Goal: Transaction & Acquisition: Download file/media

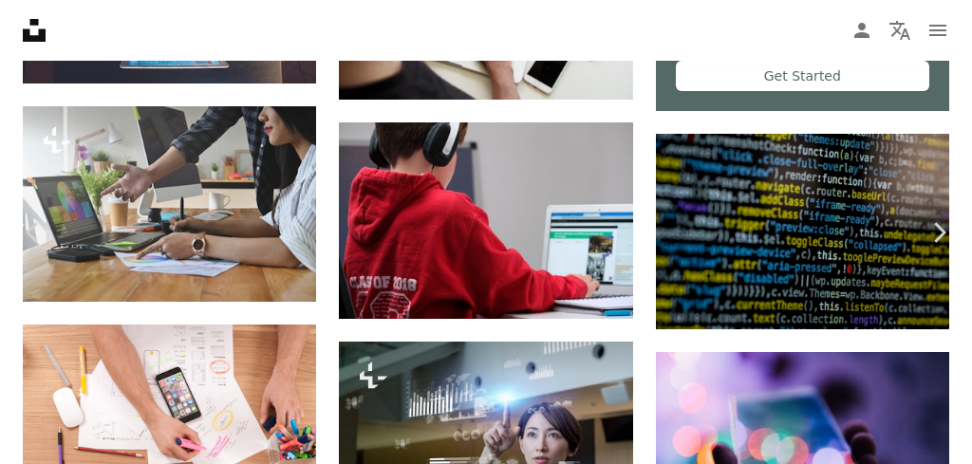
scroll to position [854, 0]
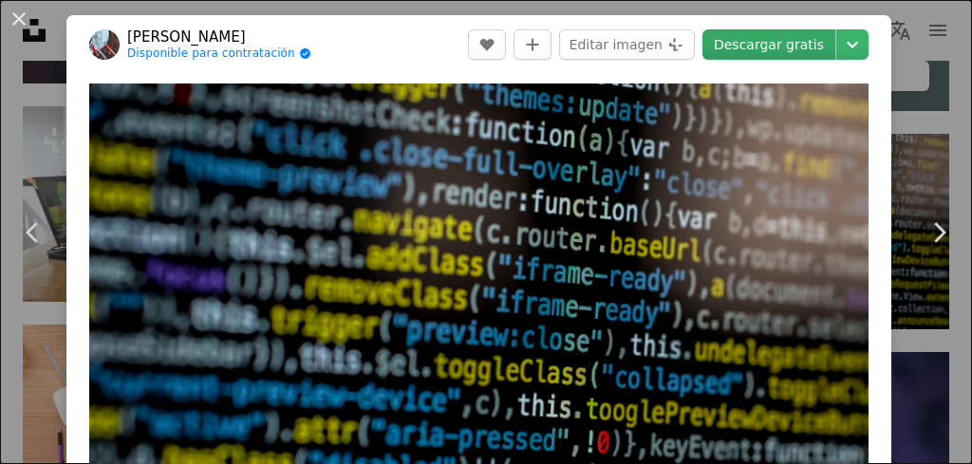
click at [793, 55] on link "Descargar gratis" at bounding box center [768, 44] width 133 height 30
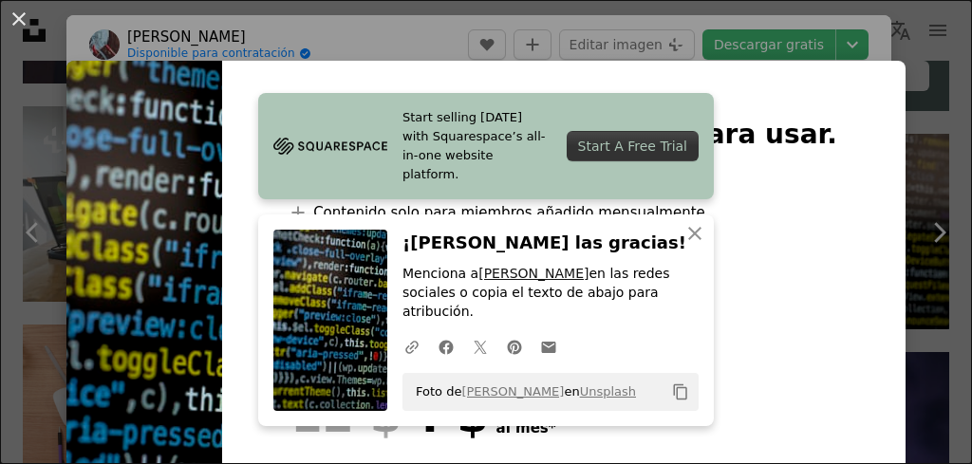
click at [512, 281] on link "[PERSON_NAME]" at bounding box center [533, 273] width 110 height 15
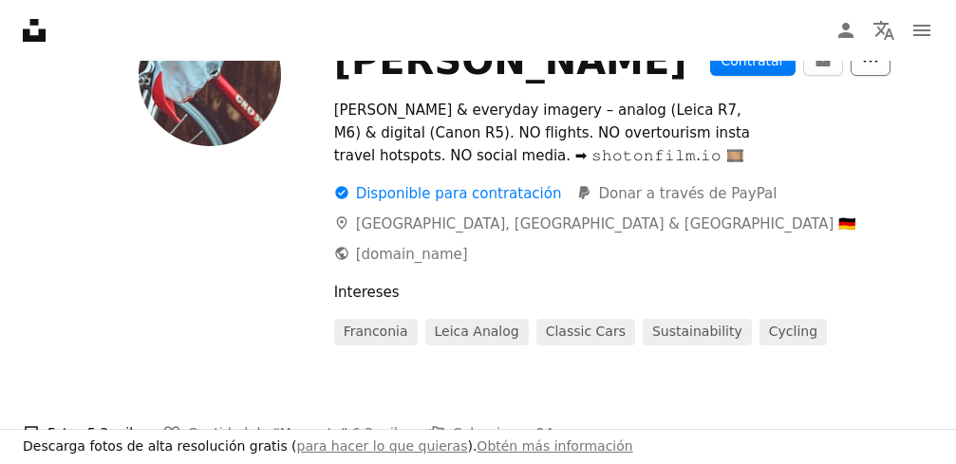
scroll to position [190, 0]
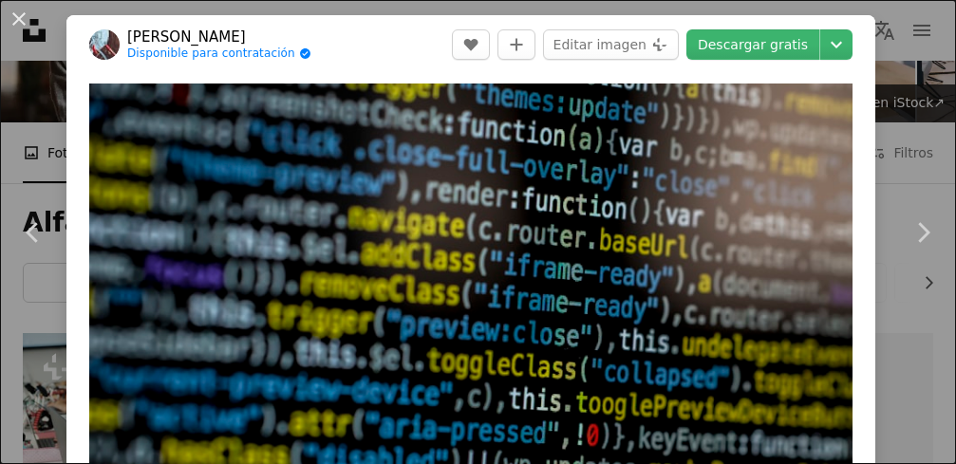
scroll to position [854, 0]
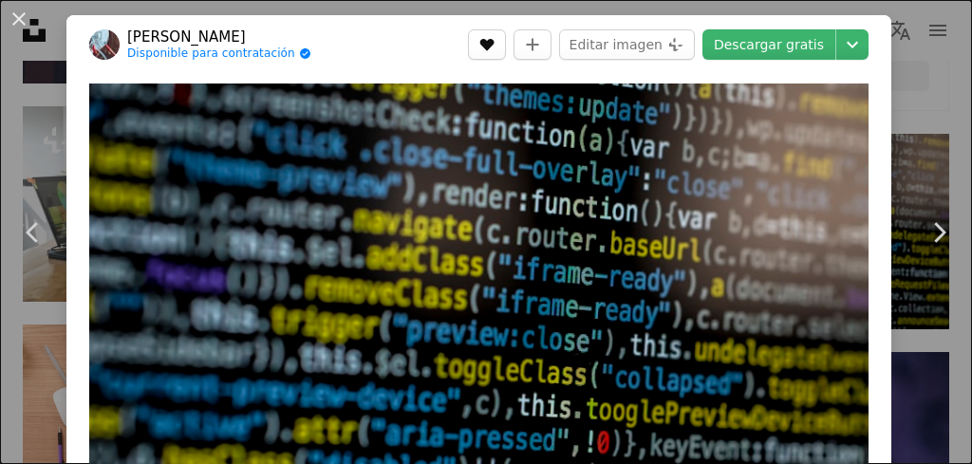
click at [494, 45] on icon "Me gusta" at bounding box center [486, 45] width 14 height 12
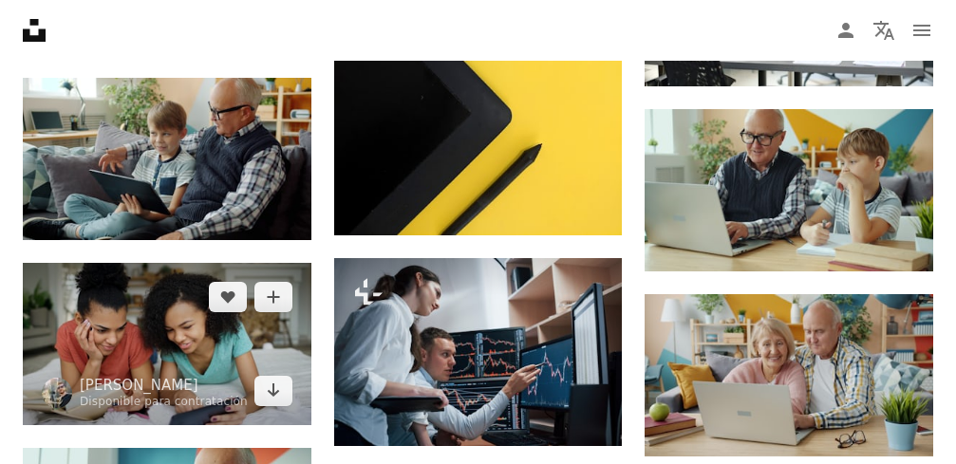
scroll to position [1424, 0]
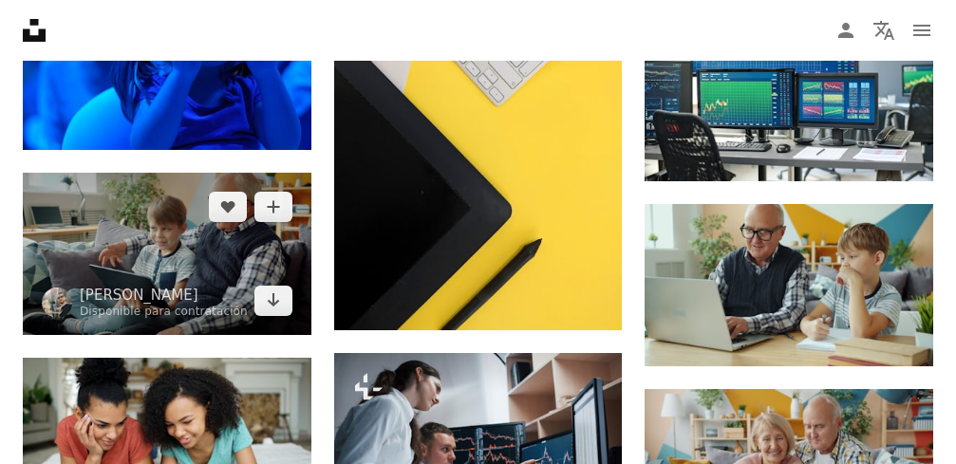
click at [140, 243] on img at bounding box center [167, 254] width 289 height 162
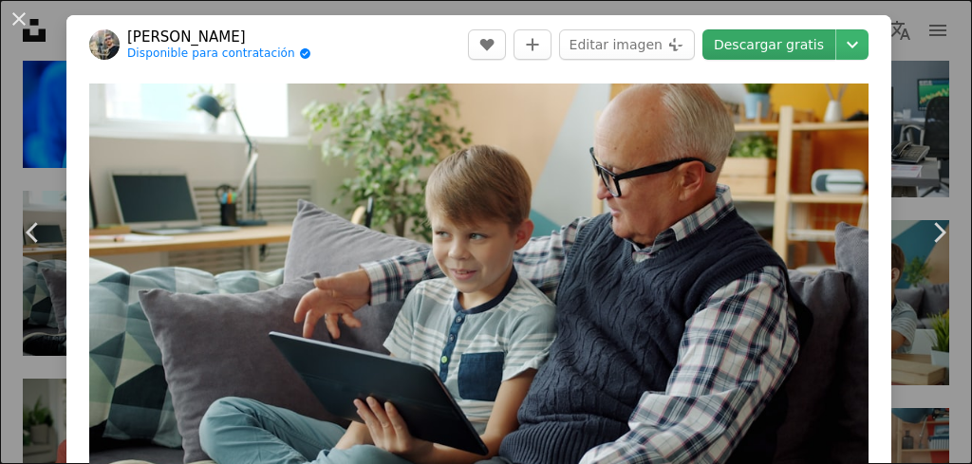
click at [816, 50] on link "Descargar gratis" at bounding box center [768, 44] width 133 height 30
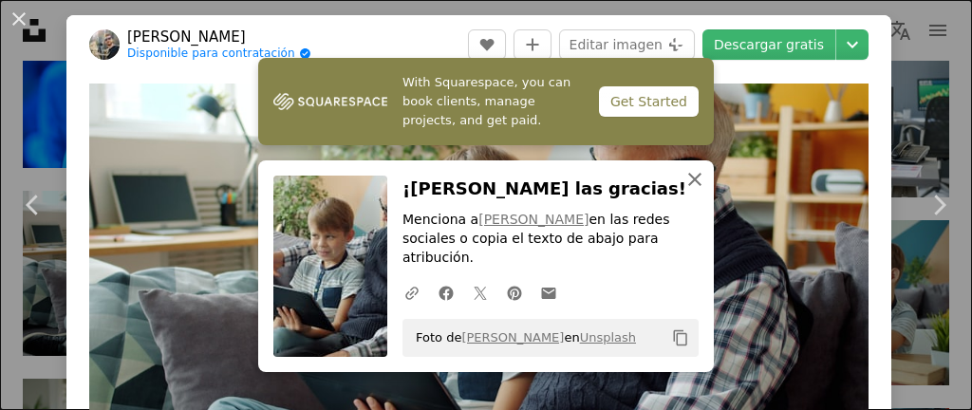
click at [698, 191] on icon "An X shape" at bounding box center [694, 179] width 23 height 23
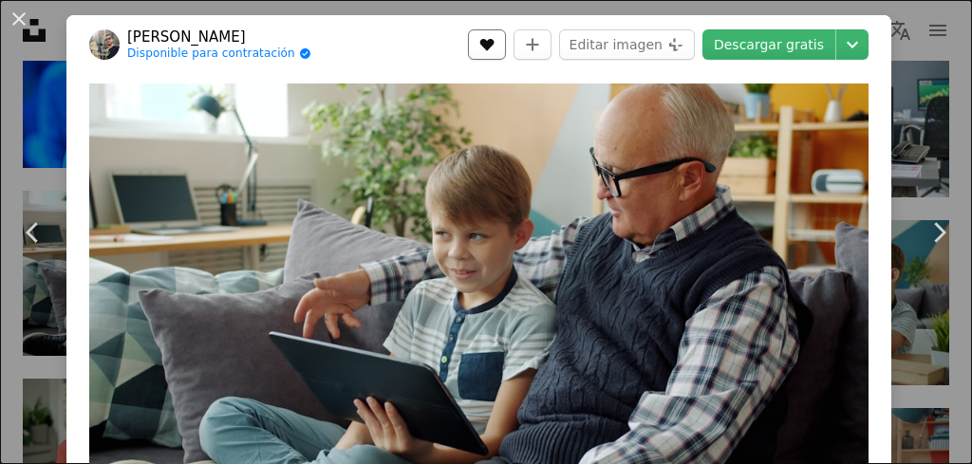
click at [495, 49] on icon "A heart" at bounding box center [486, 44] width 15 height 15
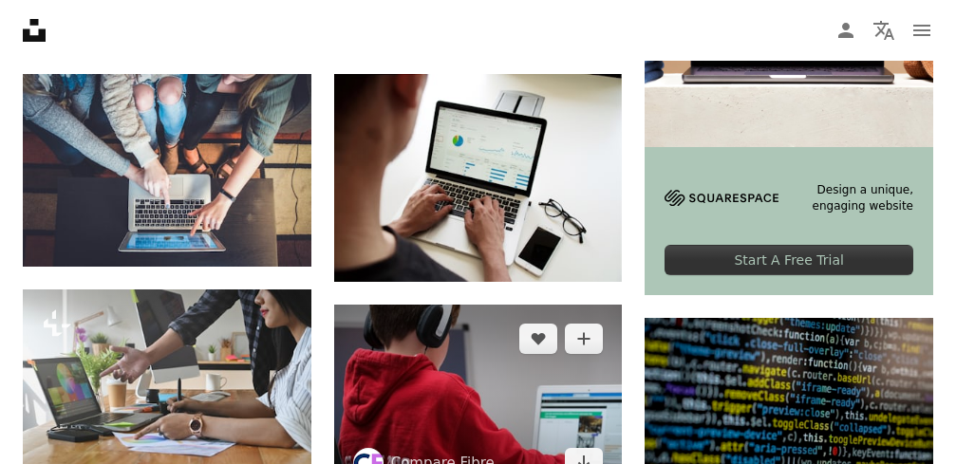
scroll to position [759, 0]
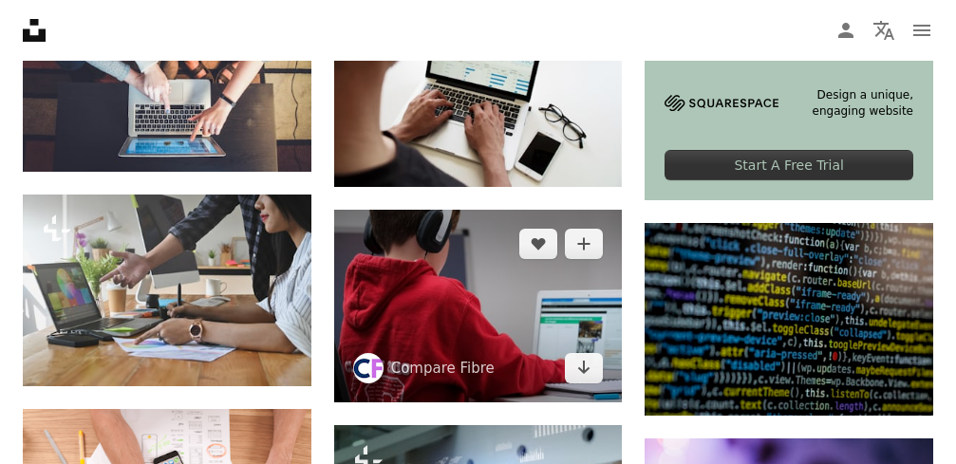
click at [514, 315] on img at bounding box center [478, 306] width 289 height 193
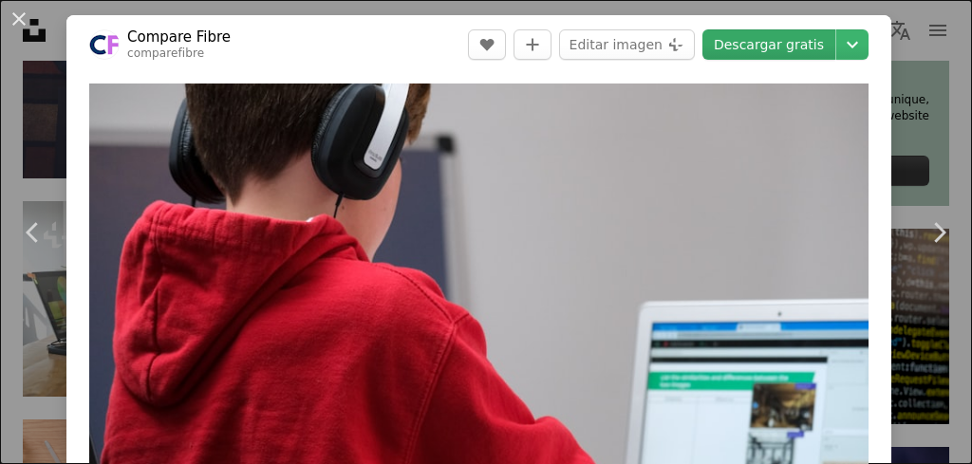
click at [774, 47] on link "Descargar gratis" at bounding box center [768, 44] width 133 height 30
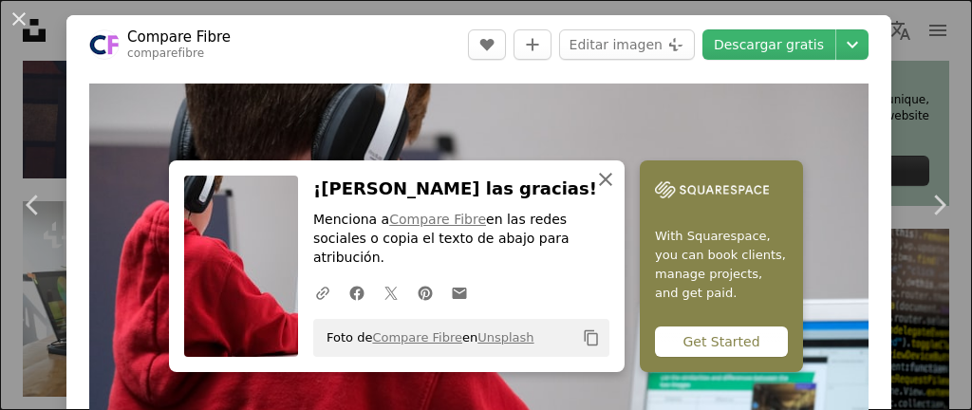
click at [600, 186] on icon "button" at bounding box center [605, 179] width 13 height 13
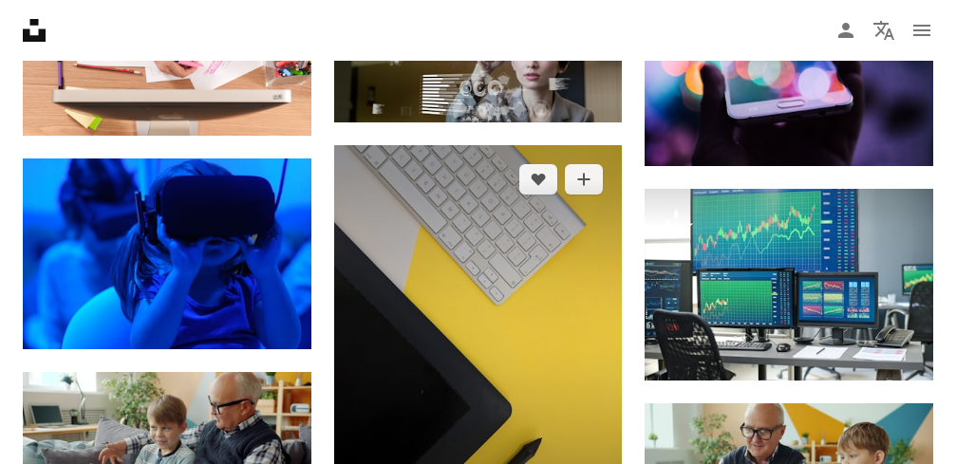
scroll to position [1234, 0]
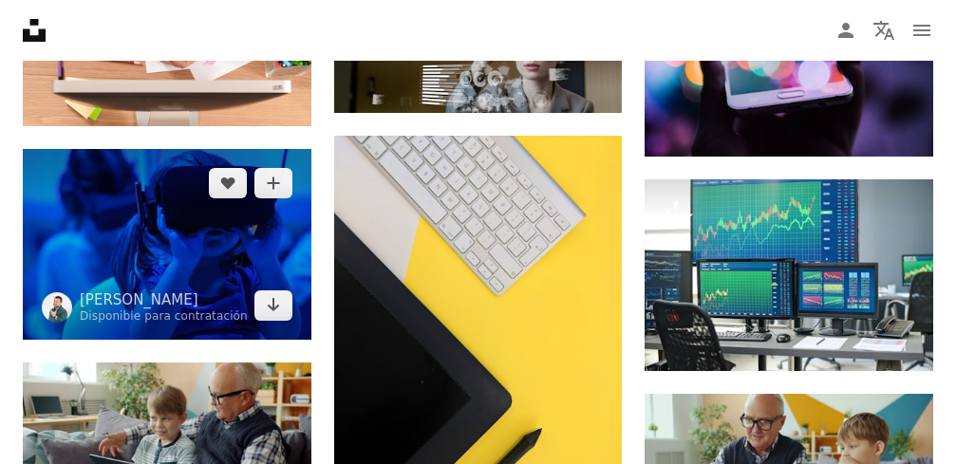
click at [156, 234] on img at bounding box center [167, 245] width 289 height 192
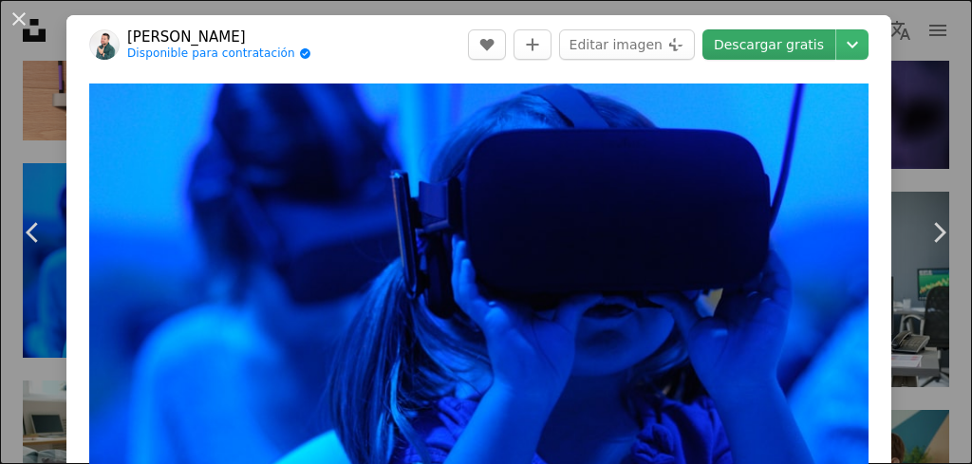
click at [747, 45] on link "Descargar gratis" at bounding box center [768, 44] width 133 height 30
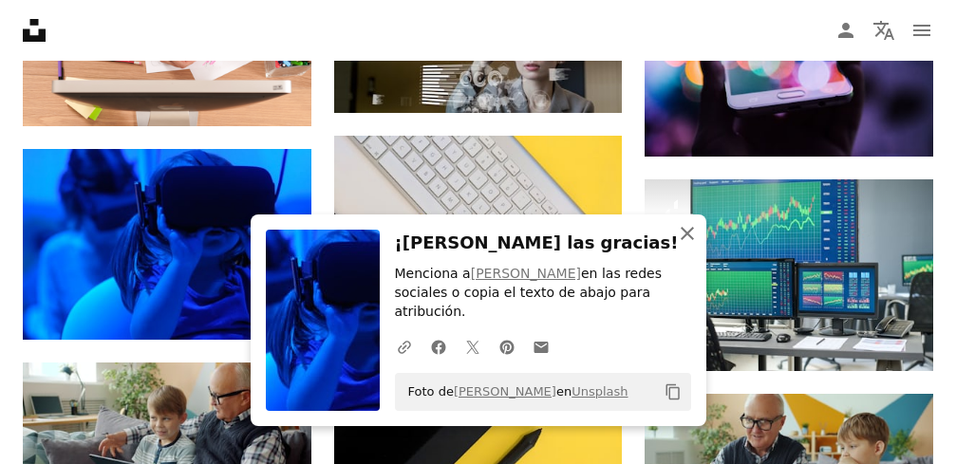
drag, startPoint x: 693, startPoint y: 252, endPoint x: 695, endPoint y: 262, distance: 10.6
click at [693, 245] on icon "An X shape" at bounding box center [687, 233] width 23 height 23
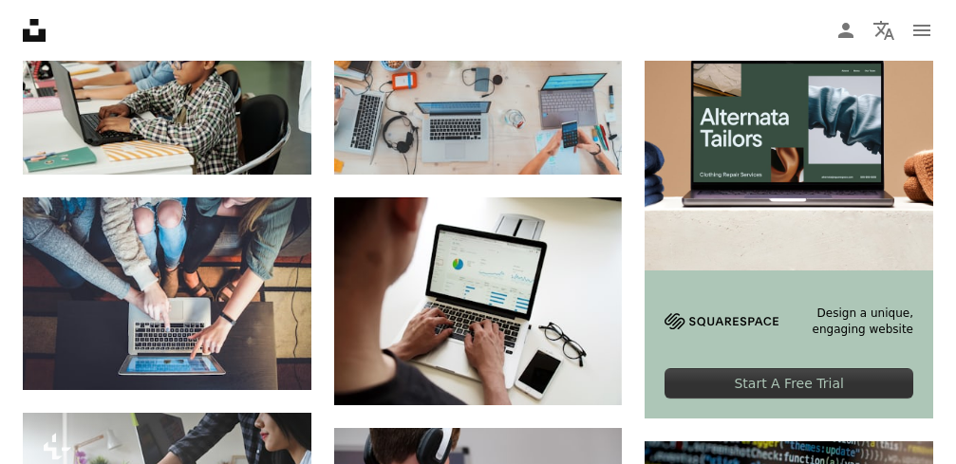
scroll to position [475, 0]
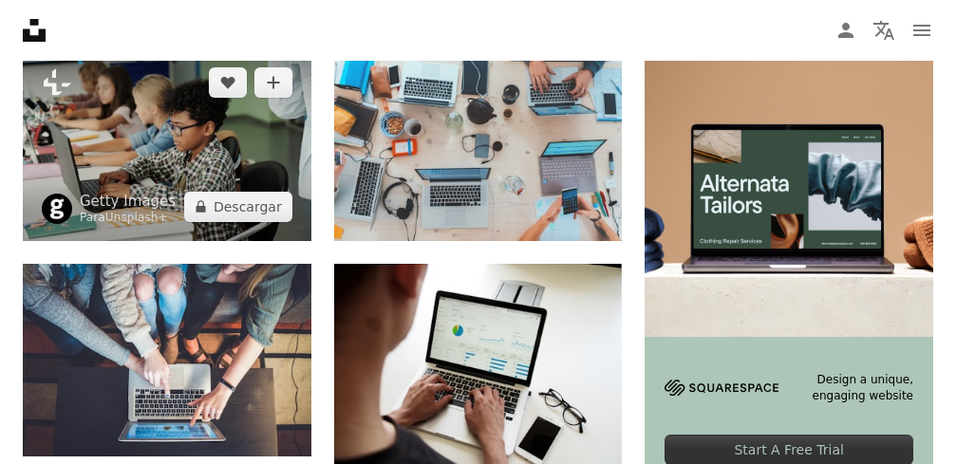
click at [120, 137] on img at bounding box center [167, 144] width 289 height 193
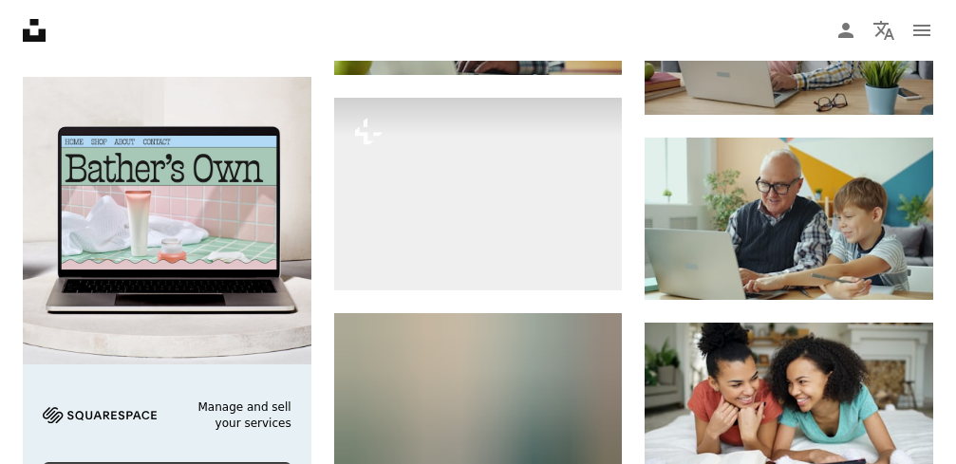
scroll to position [2278, 0]
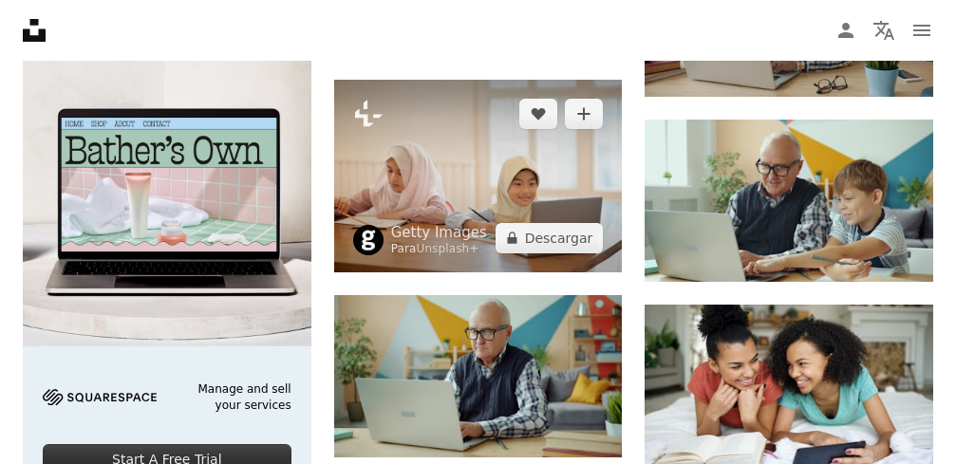
click at [428, 183] on img at bounding box center [478, 176] width 289 height 193
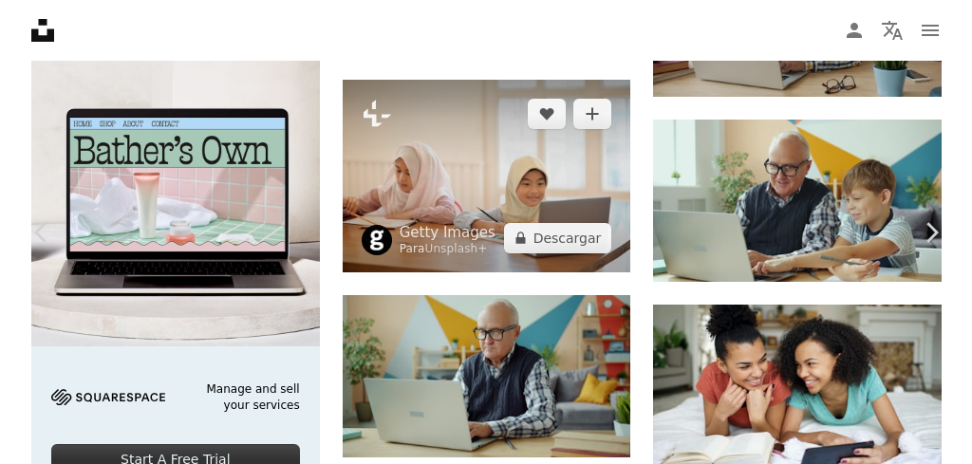
scroll to position [1898, 0]
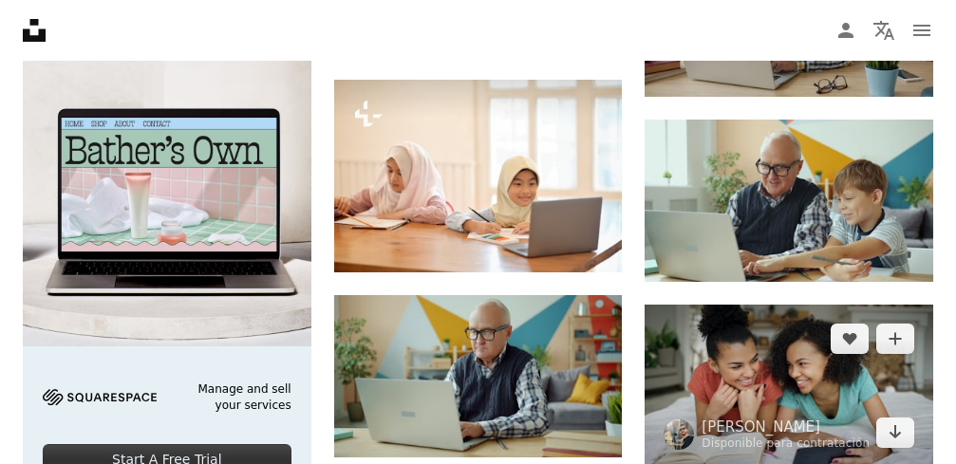
scroll to position [2088, 0]
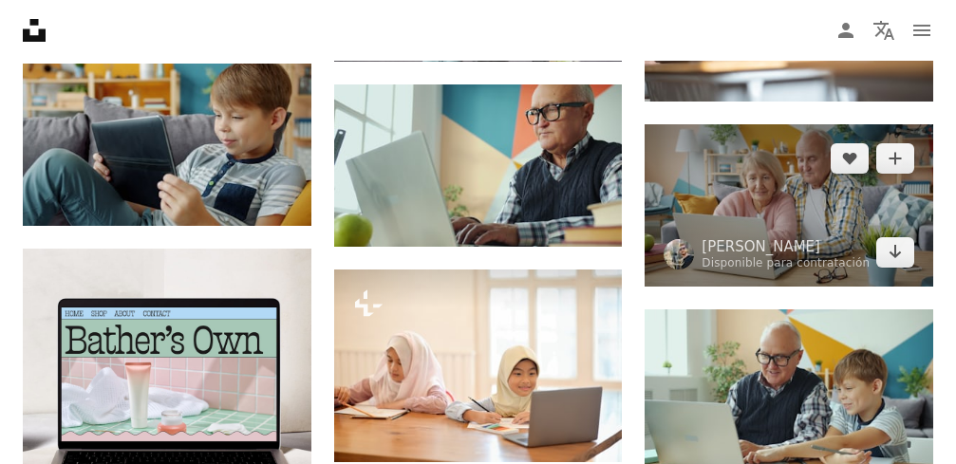
click at [754, 196] on img at bounding box center [788, 205] width 289 height 162
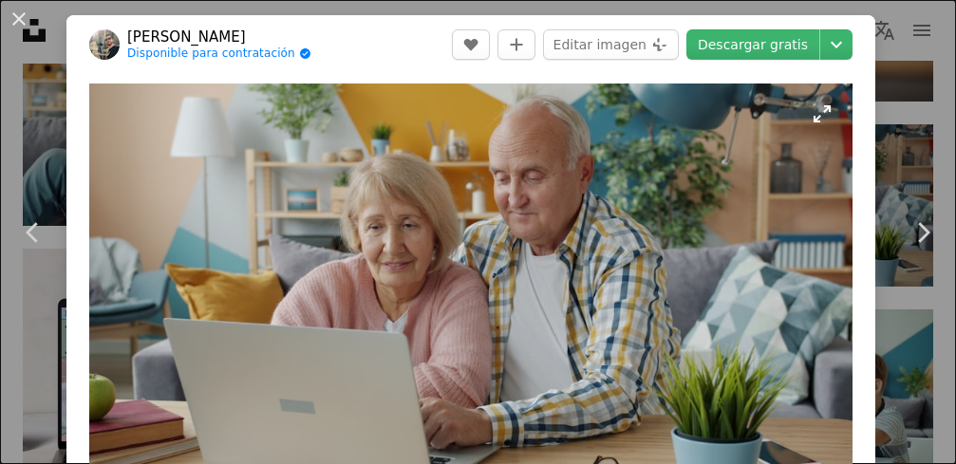
click at [764, 41] on link "Descargar gratis" at bounding box center [752, 44] width 133 height 30
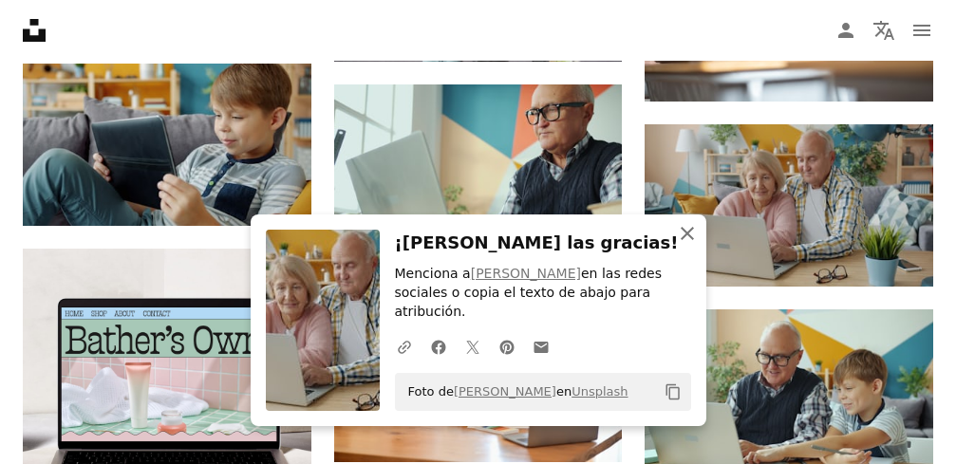
click at [682, 240] on icon "button" at bounding box center [687, 233] width 13 height 13
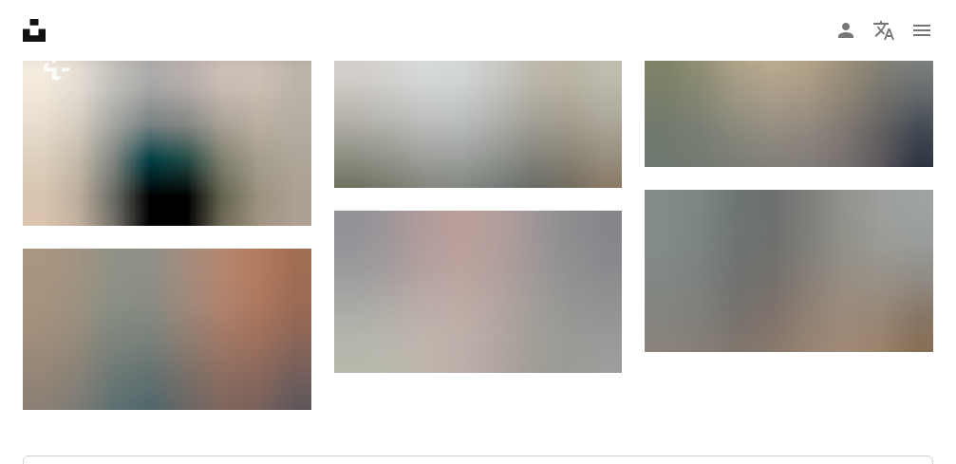
scroll to position [3322, 0]
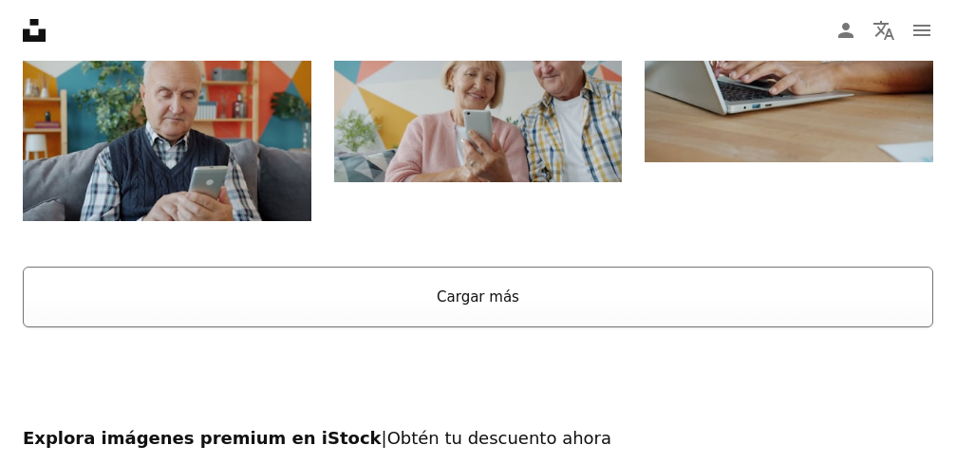
click at [477, 307] on button "Cargar más" at bounding box center [478, 297] width 910 height 61
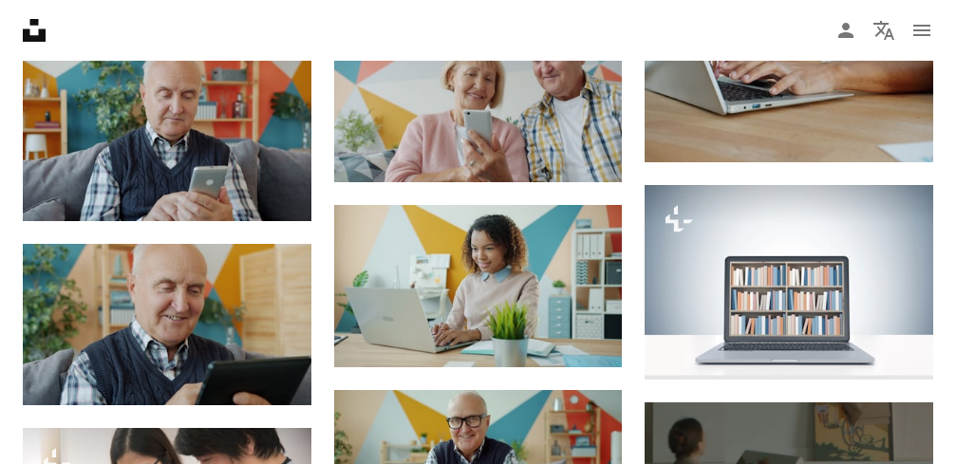
scroll to position [0, 0]
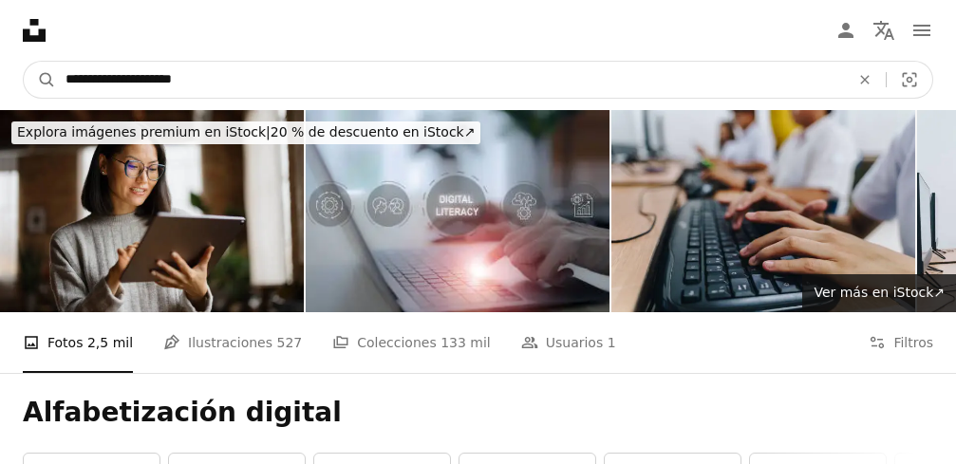
click at [342, 83] on input "**********" at bounding box center [450, 80] width 788 height 36
type input "**********"
click at [24, 62] on button "A magnifying glass" at bounding box center [40, 80] width 32 height 36
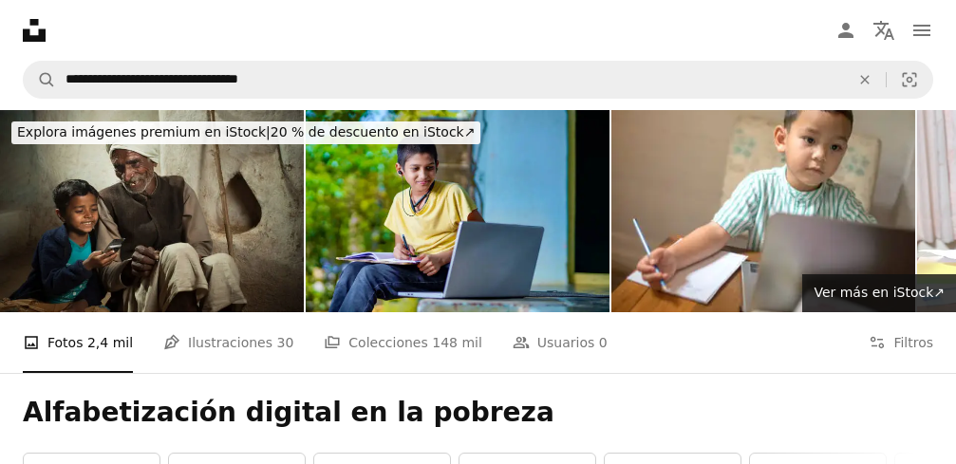
click at [223, 212] on img at bounding box center [152, 211] width 304 height 202
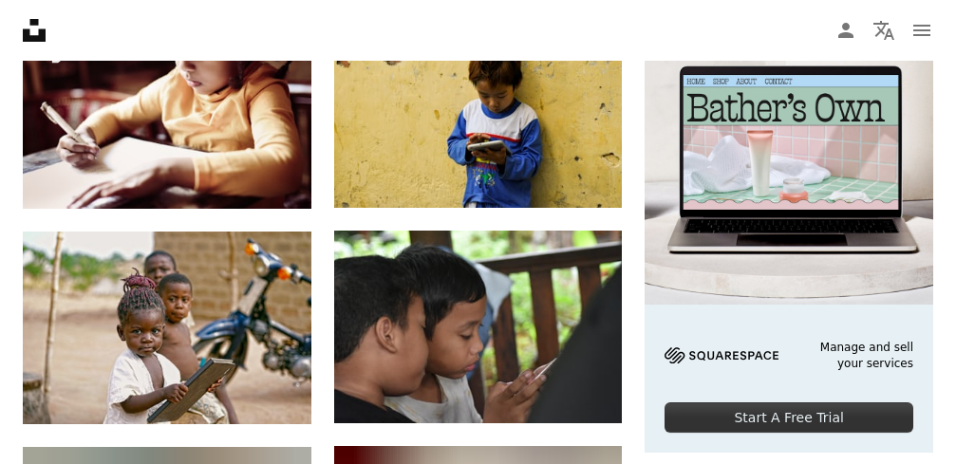
scroll to position [475, 0]
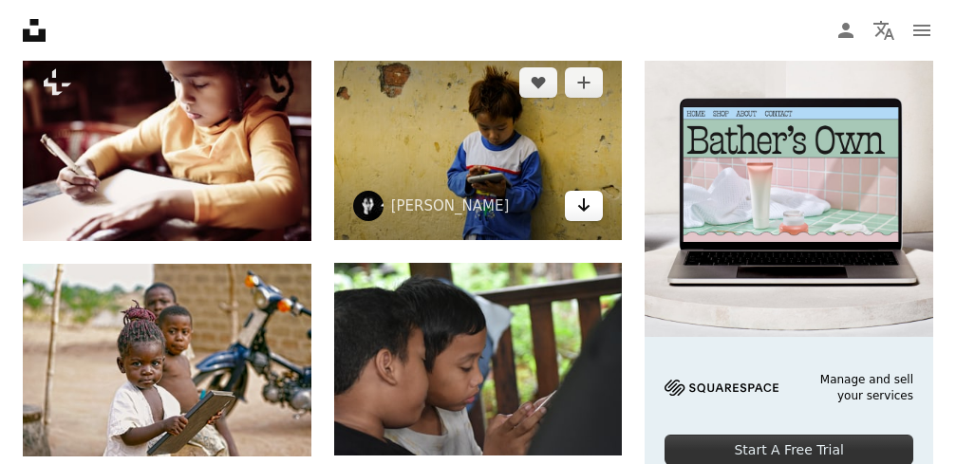
click at [582, 201] on icon "Arrow pointing down" at bounding box center [583, 205] width 15 height 23
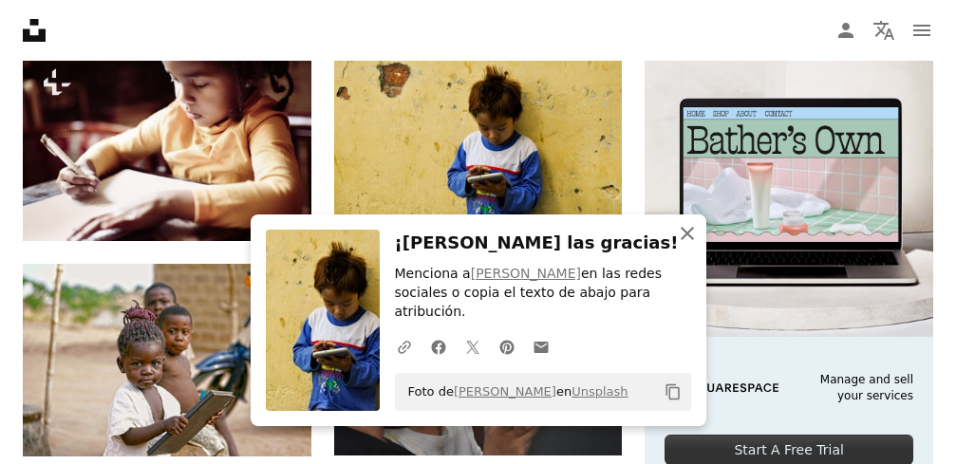
click at [685, 245] on icon "An X shape" at bounding box center [687, 233] width 23 height 23
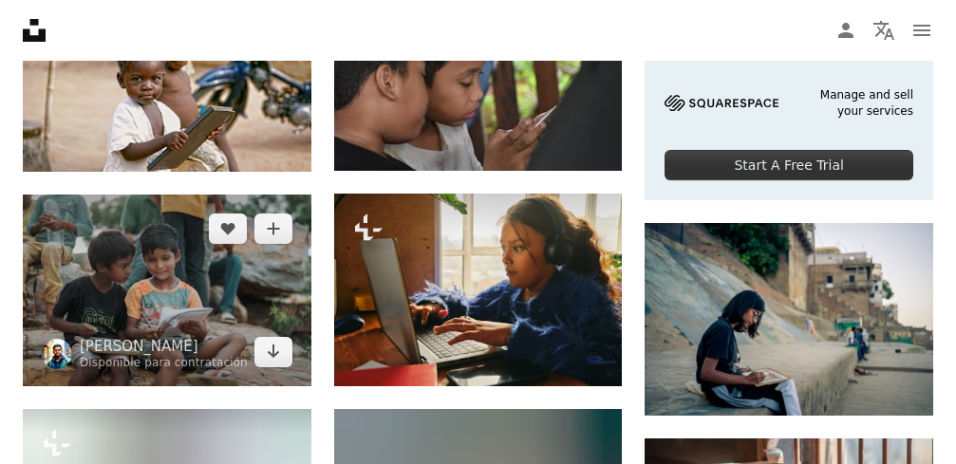
scroll to position [854, 0]
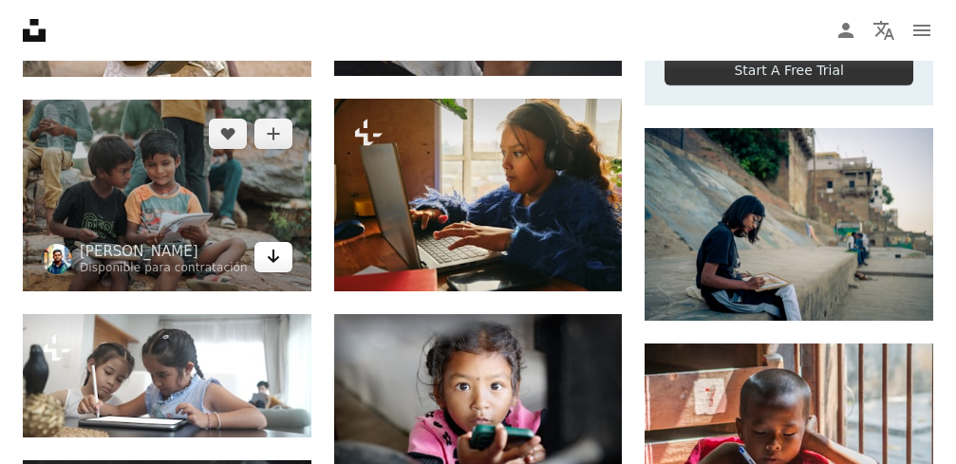
click at [275, 262] on icon "Arrow pointing down" at bounding box center [273, 256] width 15 height 23
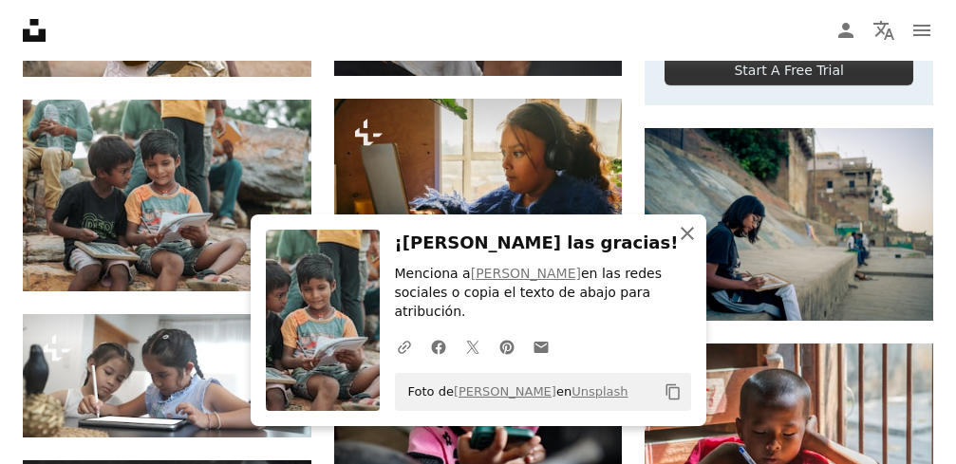
click at [688, 245] on icon "An X shape" at bounding box center [687, 233] width 23 height 23
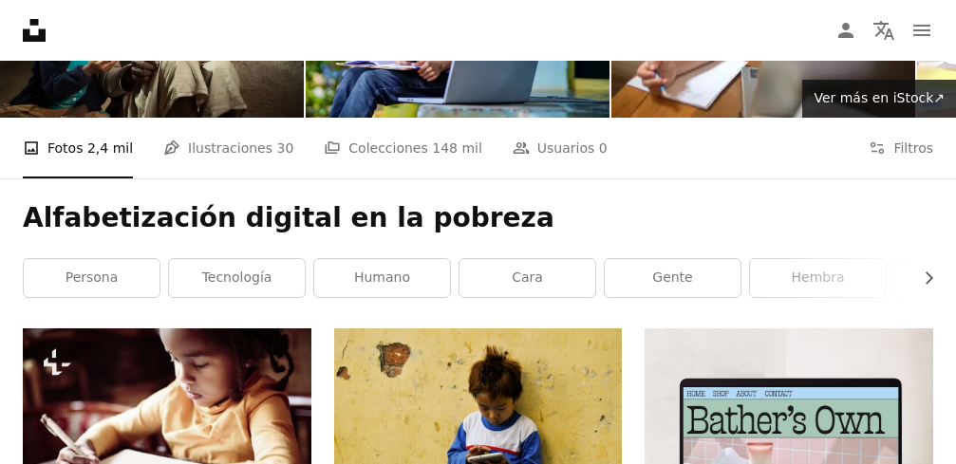
scroll to position [0, 0]
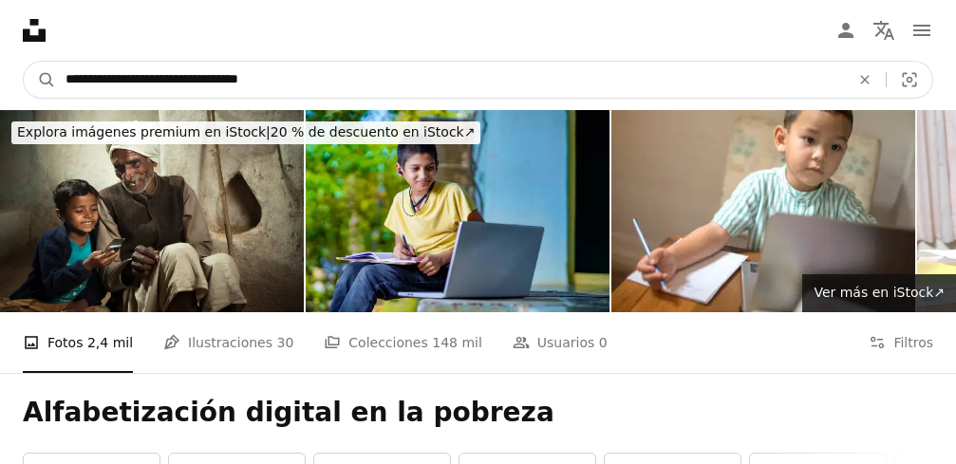
click at [448, 77] on input "**********" at bounding box center [450, 80] width 788 height 36
type input "**********"
click at [24, 62] on button "A magnifying glass" at bounding box center [40, 80] width 32 height 36
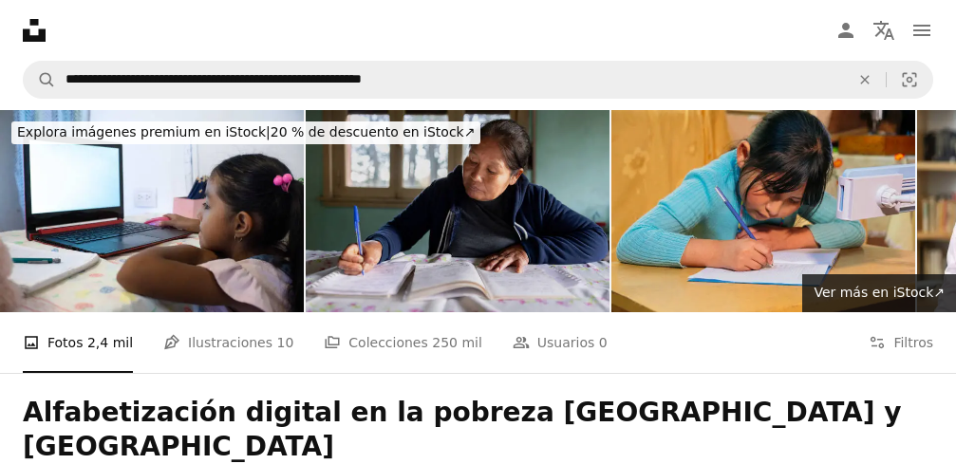
click at [425, 240] on img at bounding box center [458, 211] width 304 height 202
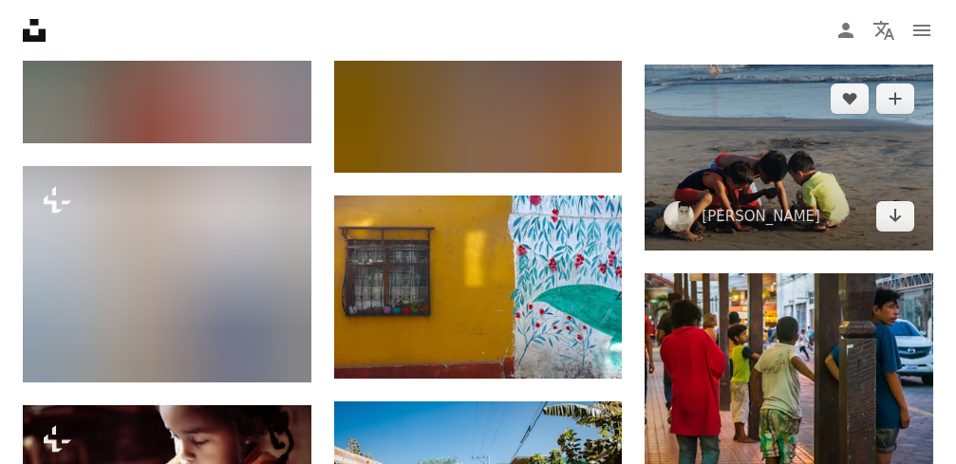
scroll to position [6644, 0]
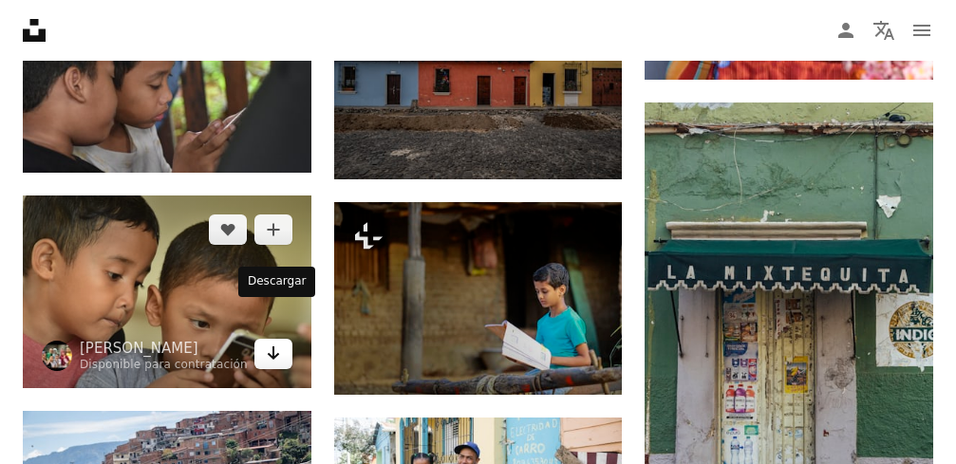
click at [270, 346] on icon "Descargar" at bounding box center [273, 352] width 12 height 13
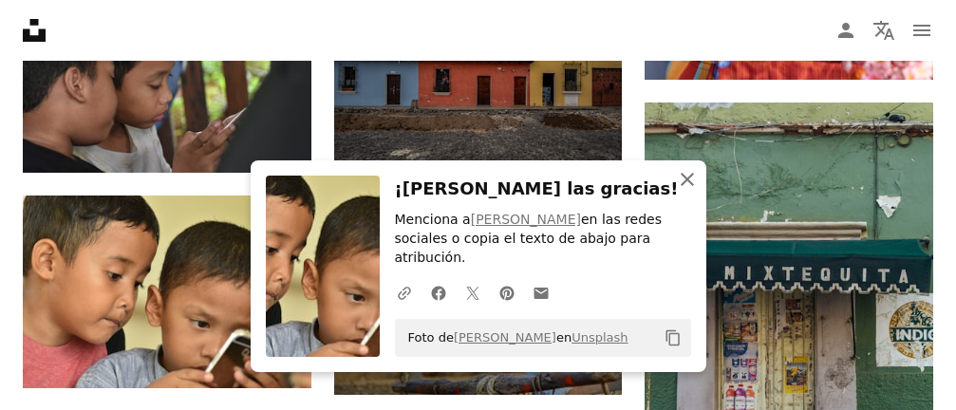
click at [693, 191] on icon "An X shape" at bounding box center [687, 179] width 23 height 23
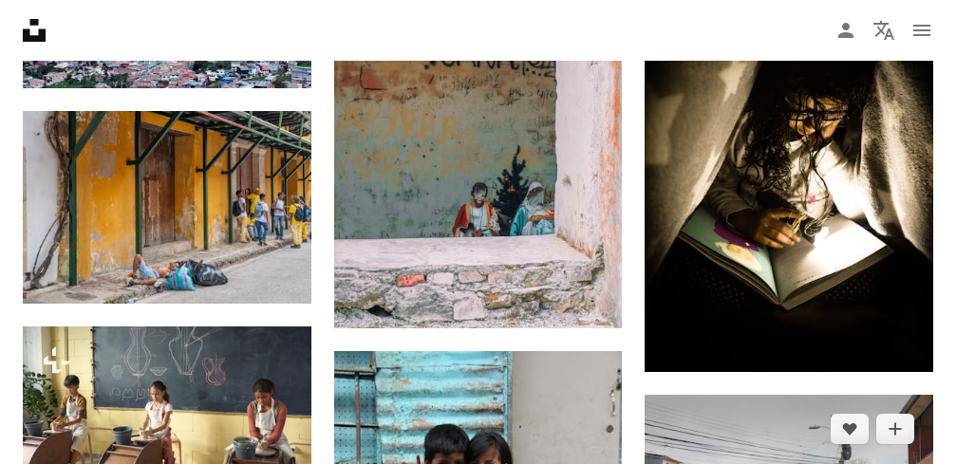
scroll to position [7783, 0]
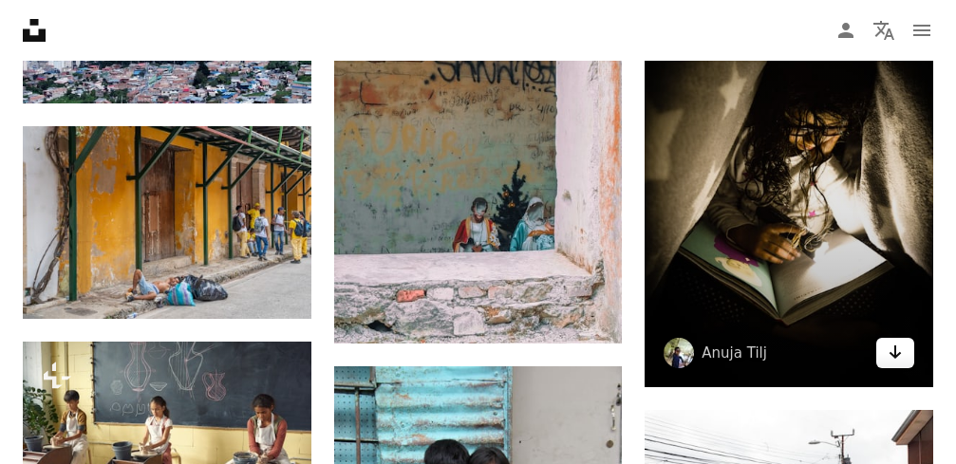
click at [894, 346] on icon "Descargar" at bounding box center [895, 352] width 12 height 13
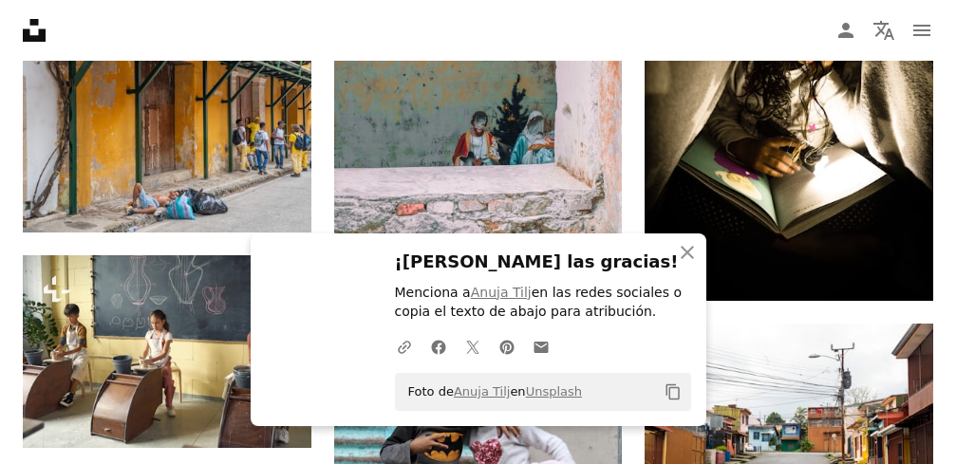
scroll to position [7878, 0]
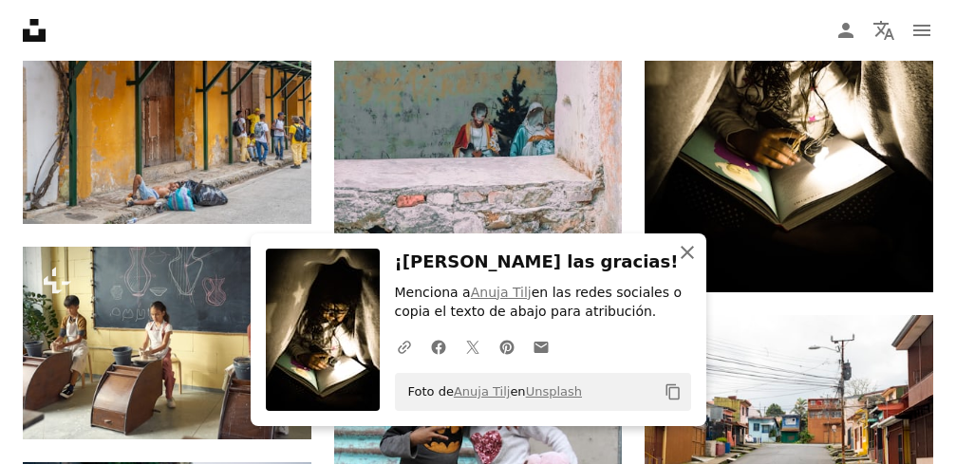
click at [691, 252] on icon "An X shape" at bounding box center [687, 252] width 23 height 23
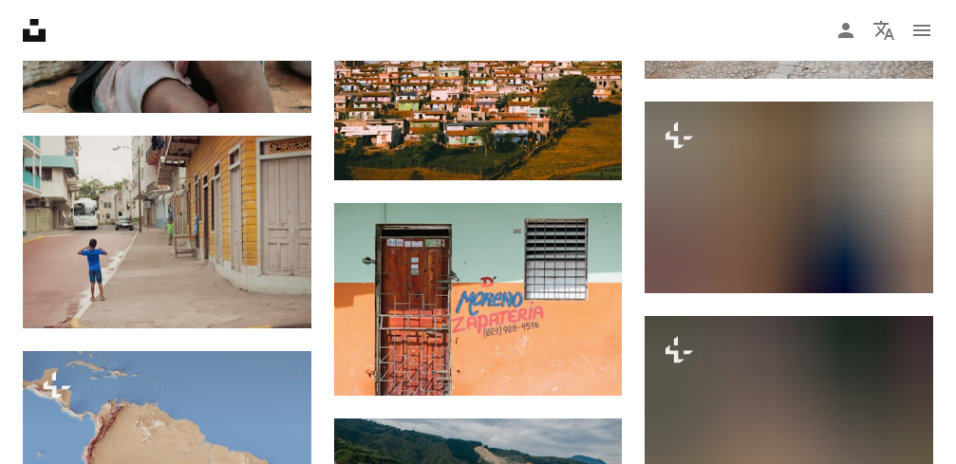
scroll to position [14712, 0]
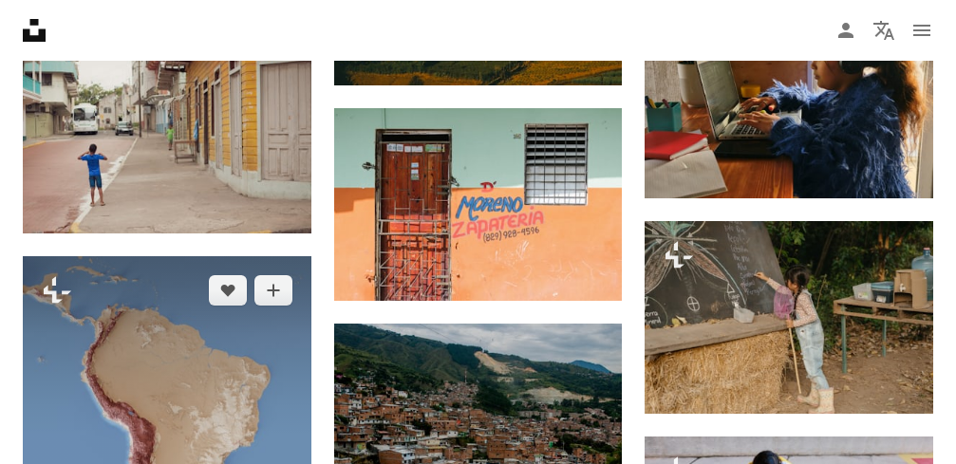
click at [215, 282] on img at bounding box center [167, 454] width 289 height 396
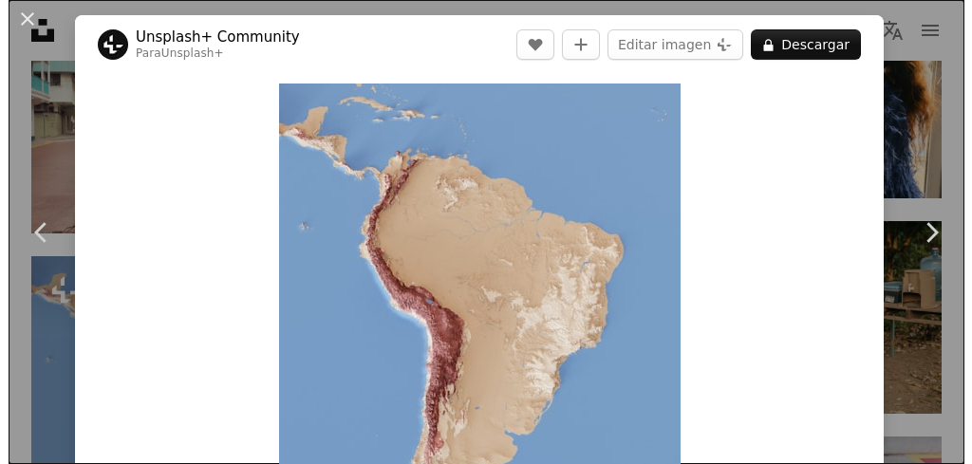
scroll to position [14416, 0]
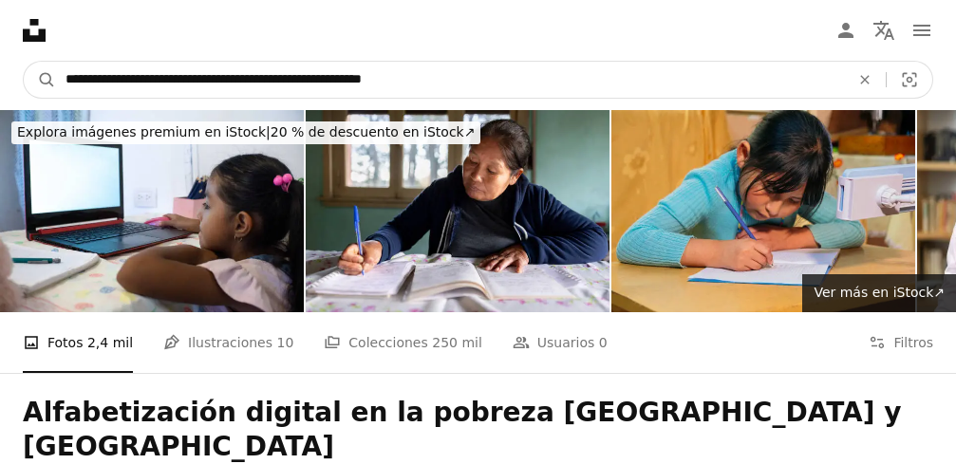
click at [446, 92] on input "**********" at bounding box center [450, 80] width 788 height 36
type input "**********"
click at [24, 62] on button "A magnifying glass" at bounding box center [40, 80] width 32 height 36
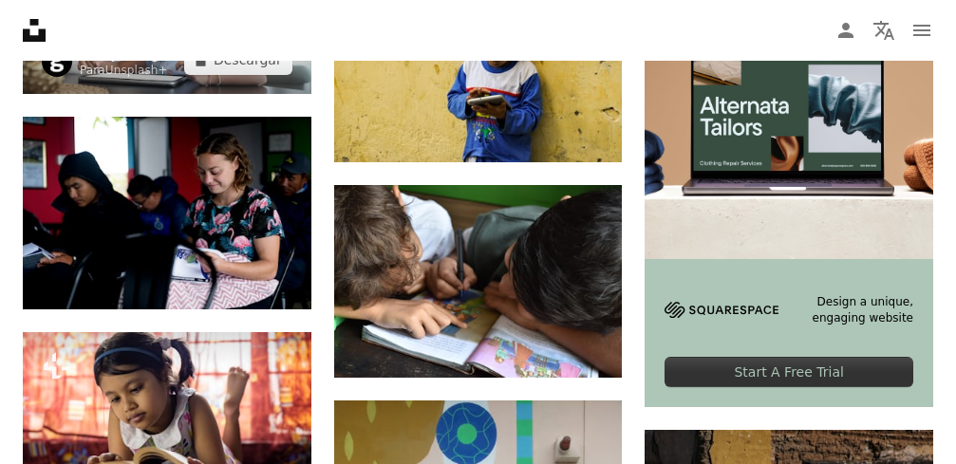
scroll to position [570, 0]
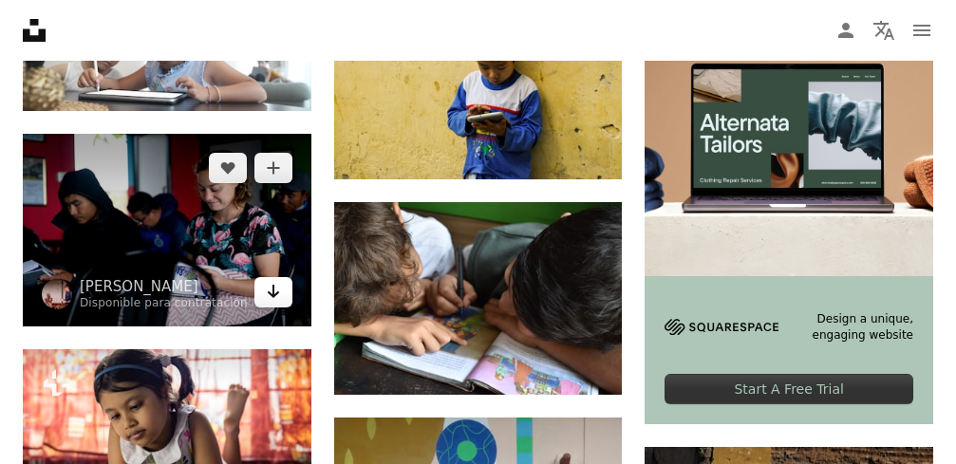
click at [278, 285] on icon "Descargar" at bounding box center [273, 291] width 12 height 13
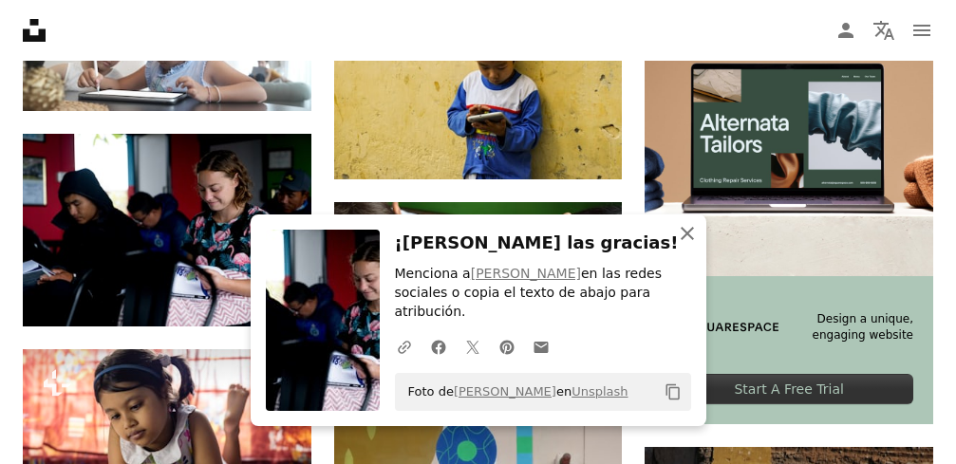
click at [686, 240] on icon "button" at bounding box center [687, 233] width 13 height 13
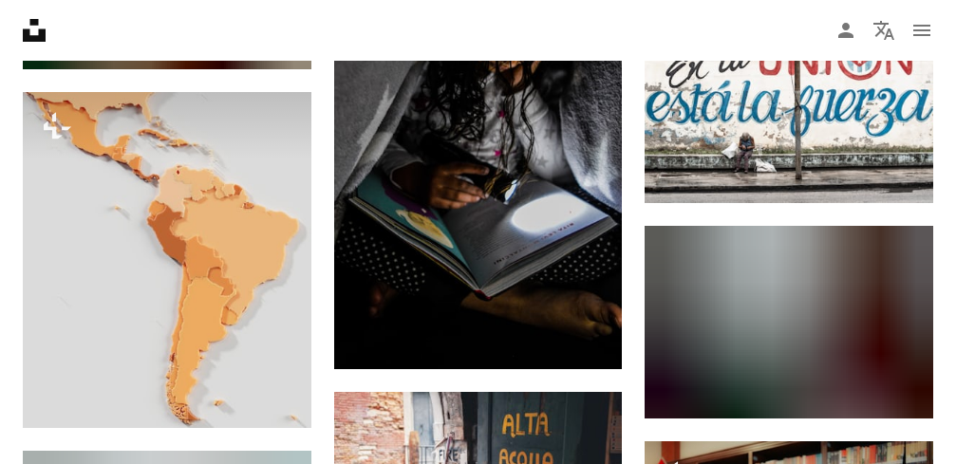
scroll to position [1803, 0]
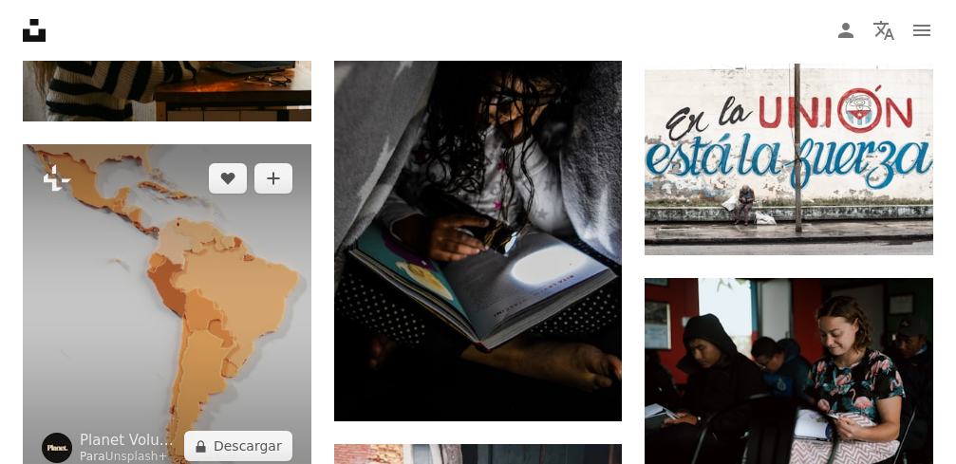
click at [189, 278] on img at bounding box center [167, 312] width 289 height 337
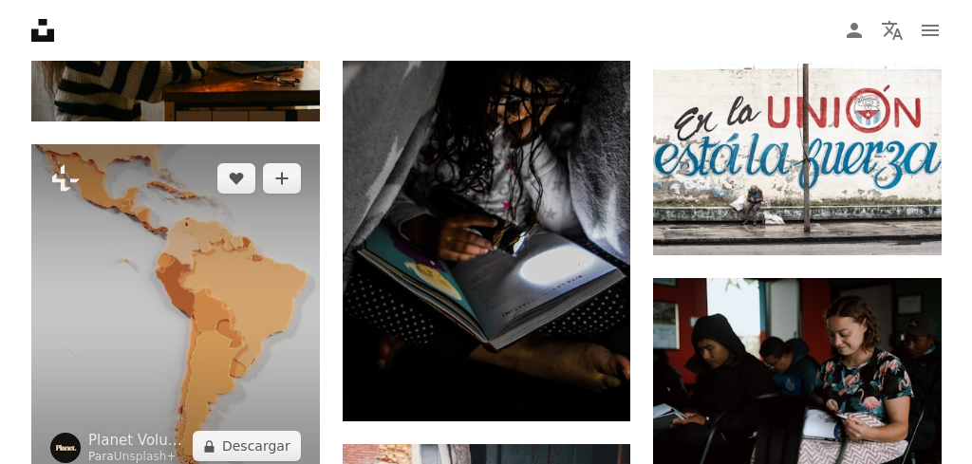
scroll to position [2183, 0]
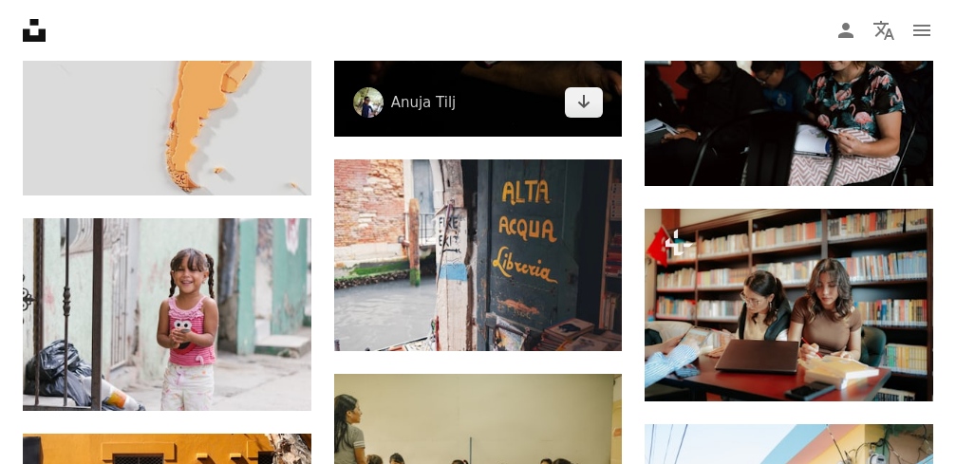
scroll to position [1803, 0]
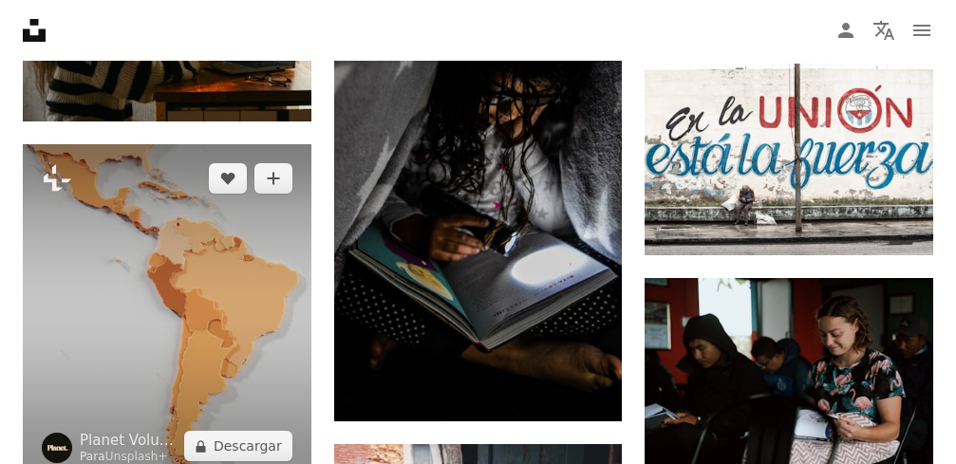
click at [212, 232] on img at bounding box center [167, 312] width 289 height 337
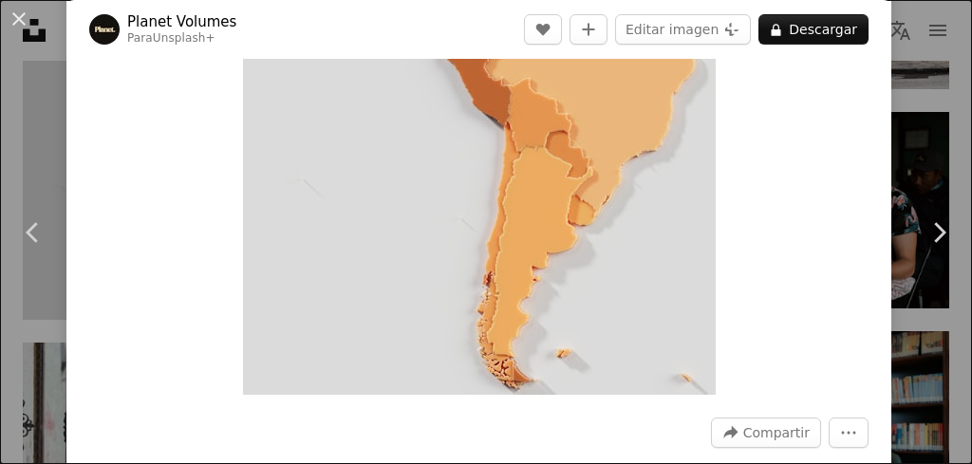
scroll to position [285, 0]
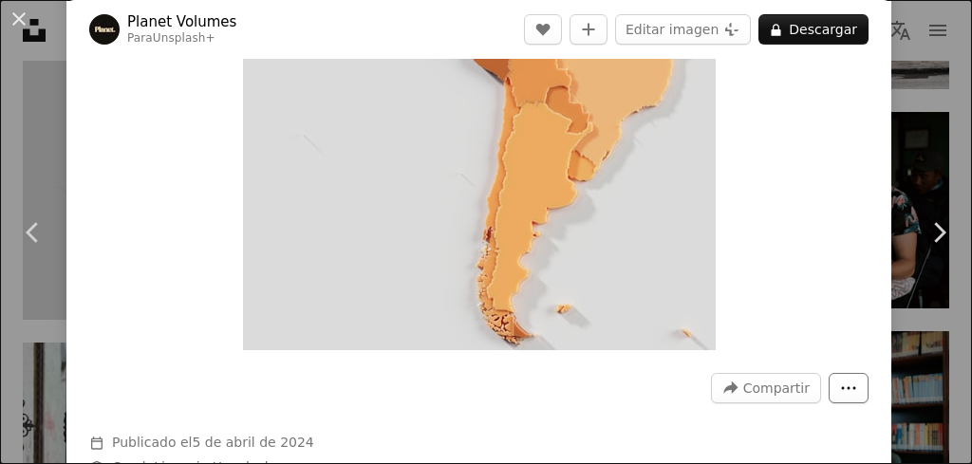
click at [842, 387] on icon "Más acciones" at bounding box center [849, 388] width 14 height 3
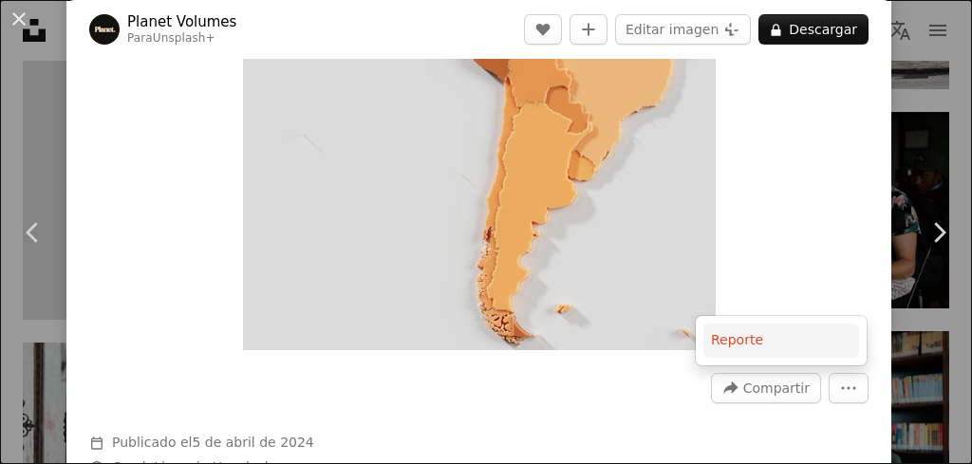
click at [731, 343] on button "Reporte" at bounding box center [781, 341] width 156 height 34
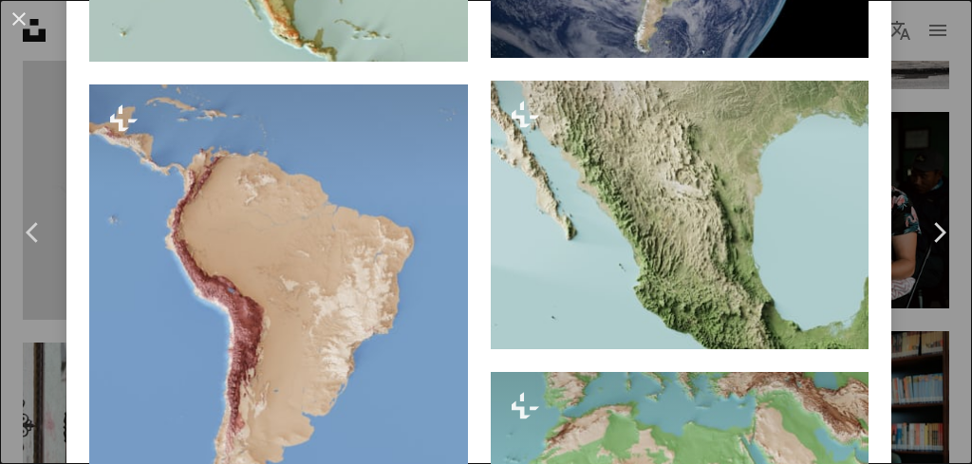
scroll to position [1139, 0]
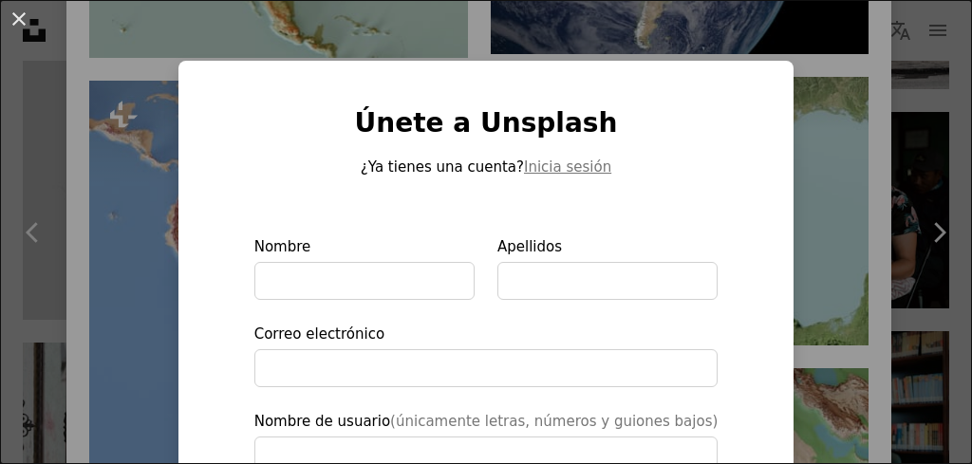
click at [872, 159] on div "An X shape Únete a Unsplash ¿Ya tienes una cuenta? Inicia sesión Nombre Apellid…" at bounding box center [486, 232] width 972 height 464
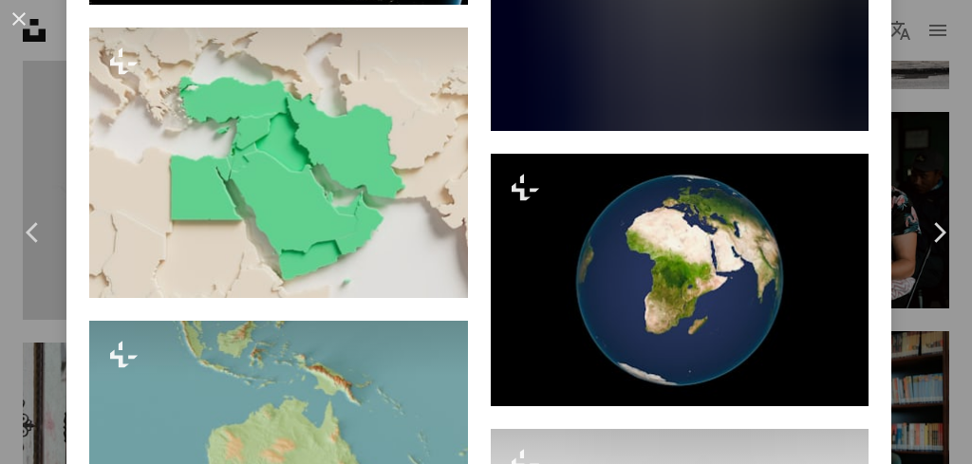
scroll to position [6644, 0]
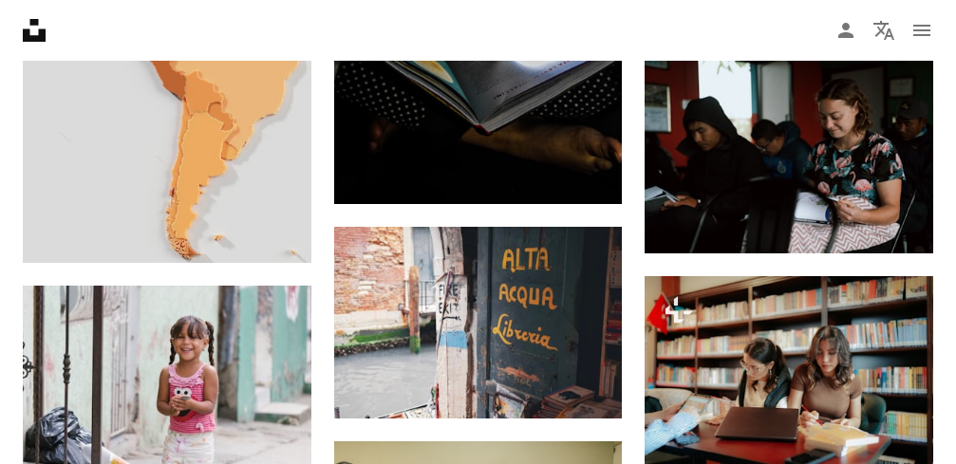
scroll to position [2088, 0]
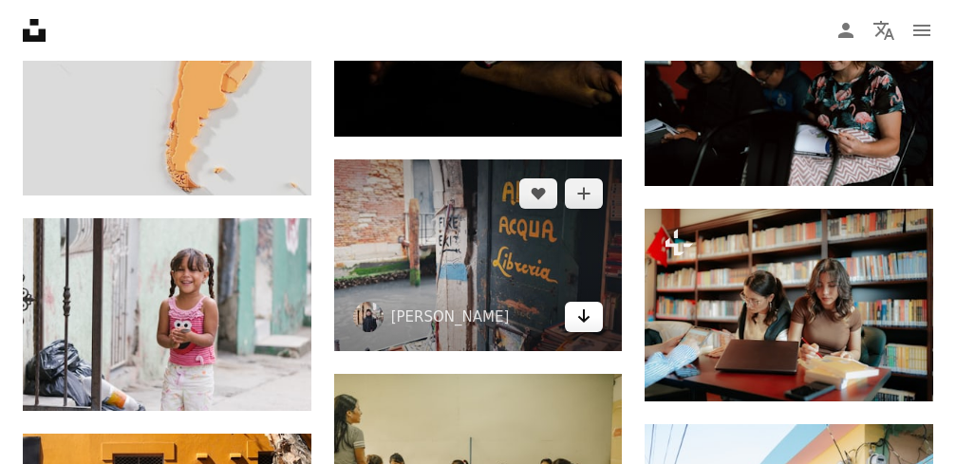
click at [588, 305] on icon "Arrow pointing down" at bounding box center [583, 316] width 15 height 23
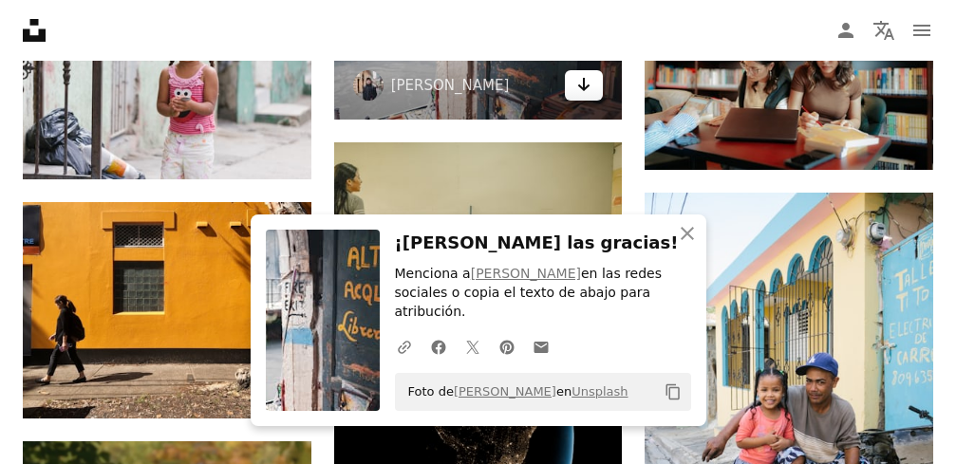
scroll to position [2373, 0]
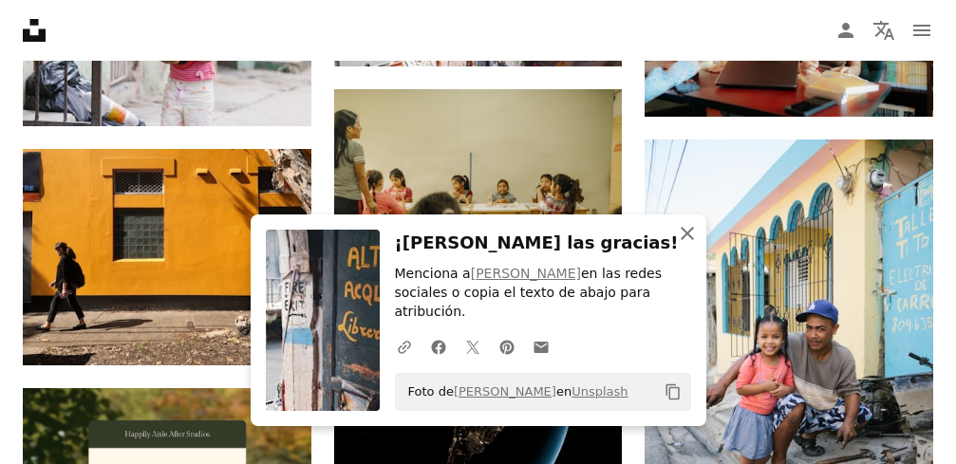
click at [684, 245] on icon "An X shape" at bounding box center [687, 233] width 23 height 23
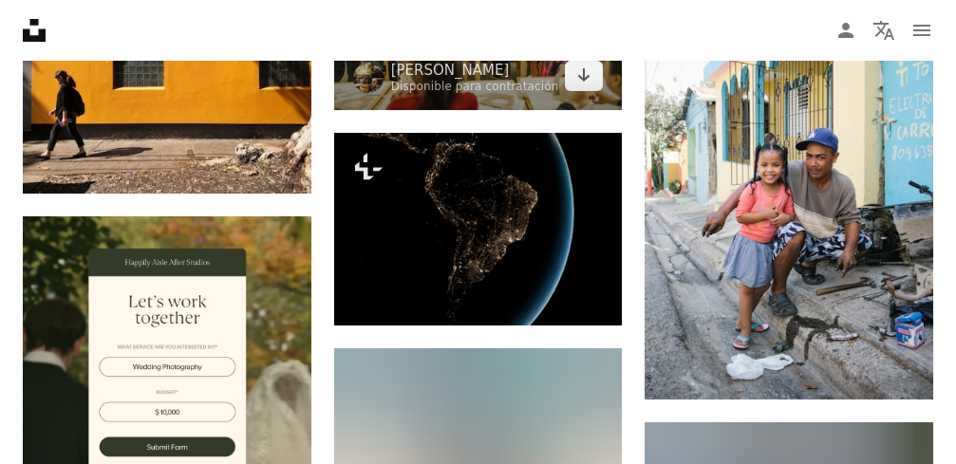
scroll to position [2468, 0]
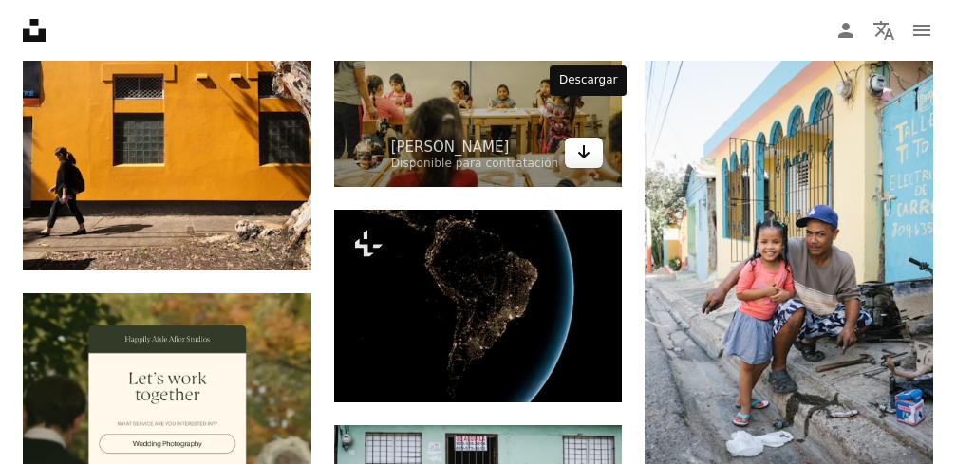
click at [586, 140] on icon "Arrow pointing down" at bounding box center [583, 151] width 15 height 23
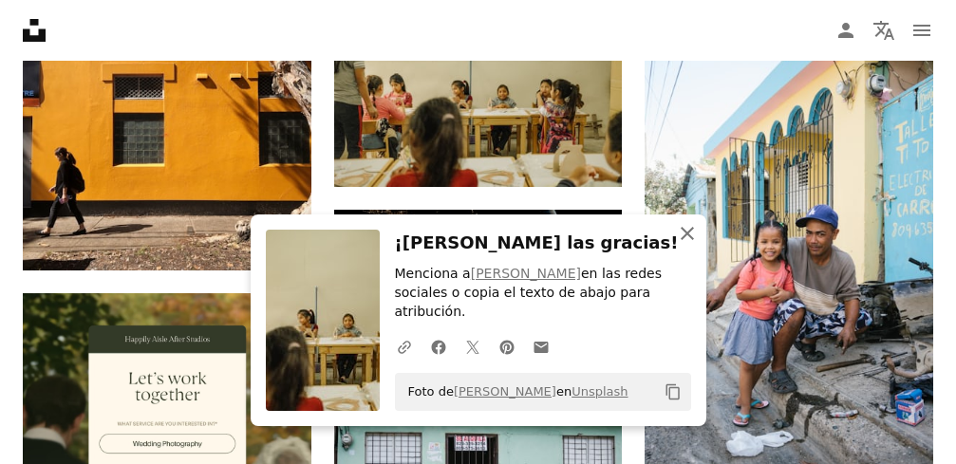
click at [697, 245] on icon "An X shape" at bounding box center [687, 233] width 23 height 23
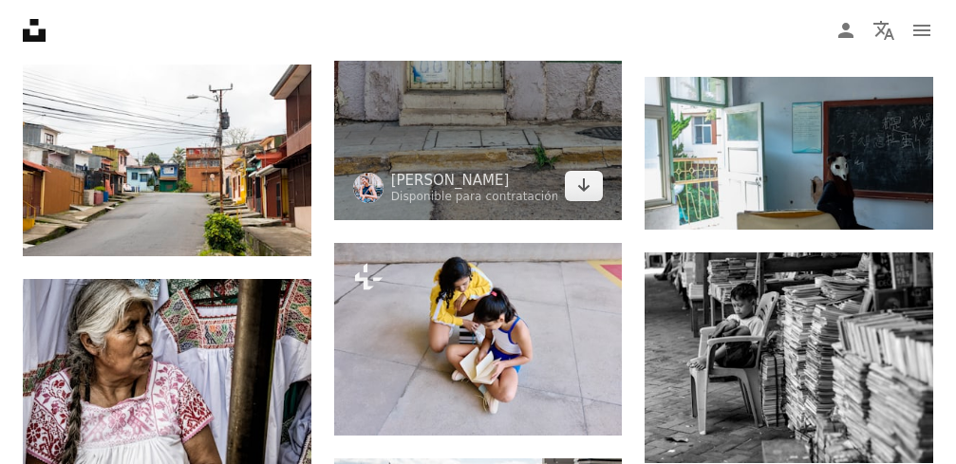
scroll to position [8448, 0]
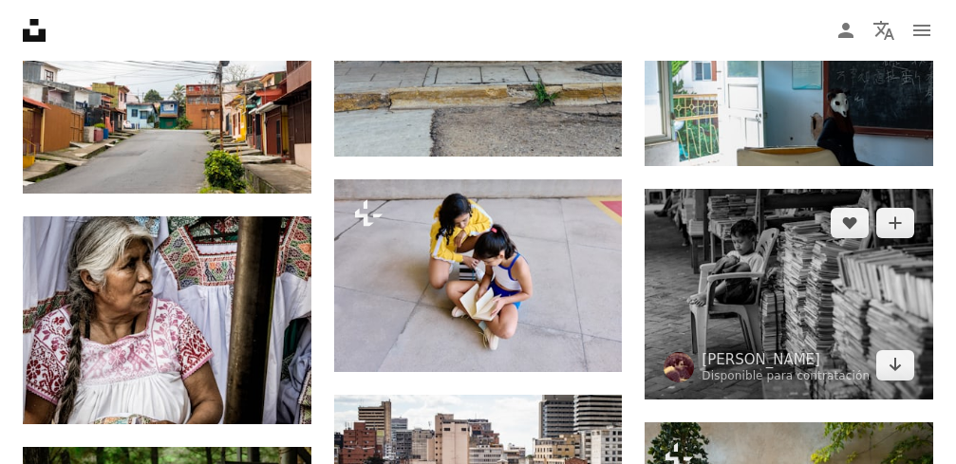
click at [798, 210] on img at bounding box center [788, 294] width 289 height 211
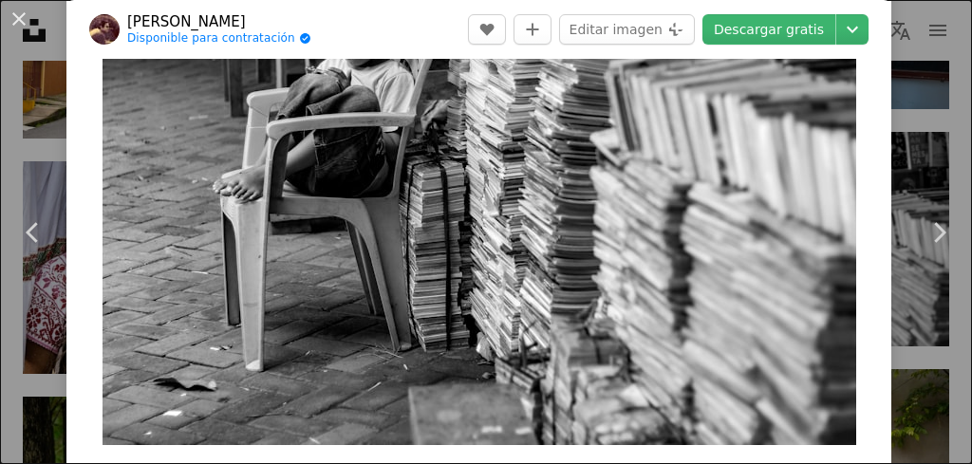
scroll to position [95, 0]
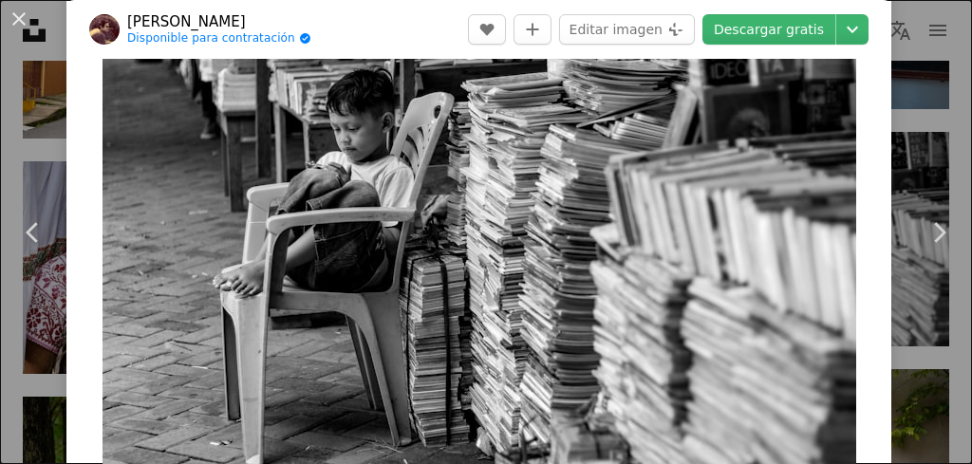
click at [468, 252] on img "Ampliar en esta imagen" at bounding box center [480, 264] width 754 height 551
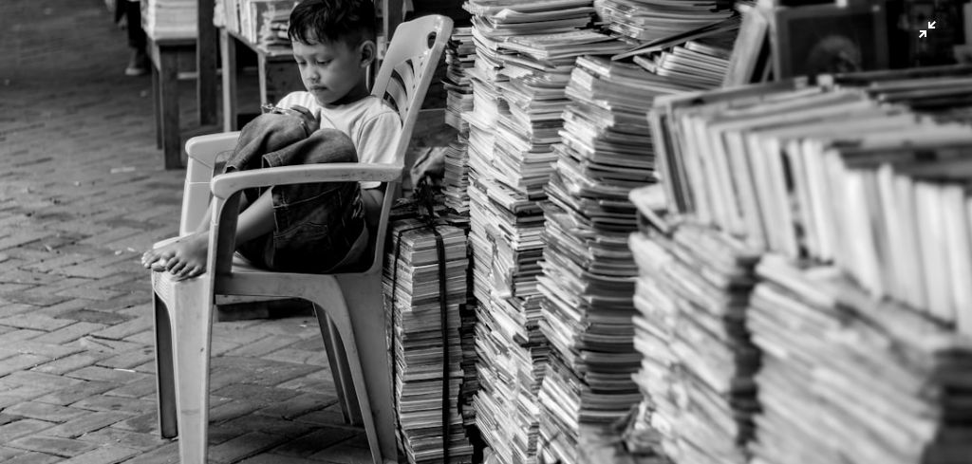
scroll to position [0, 0]
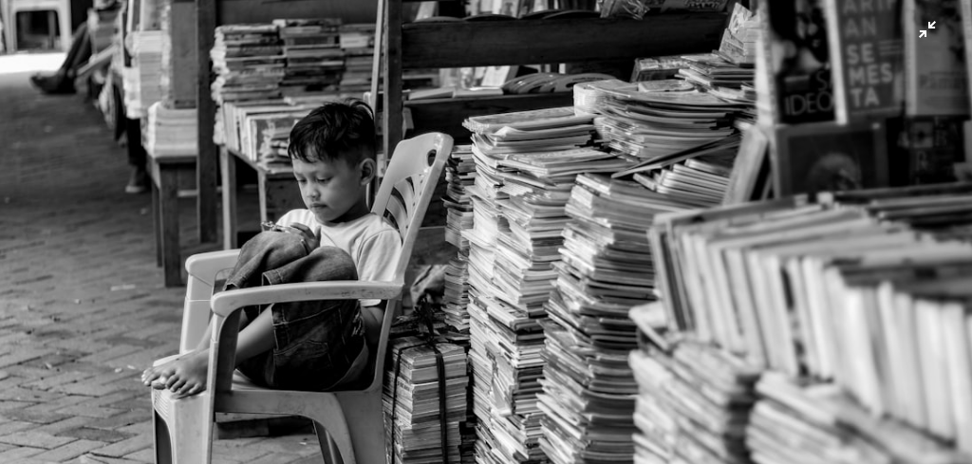
click at [821, 214] on img "Reducir el zoom en esta imagen" at bounding box center [486, 355] width 974 height 712
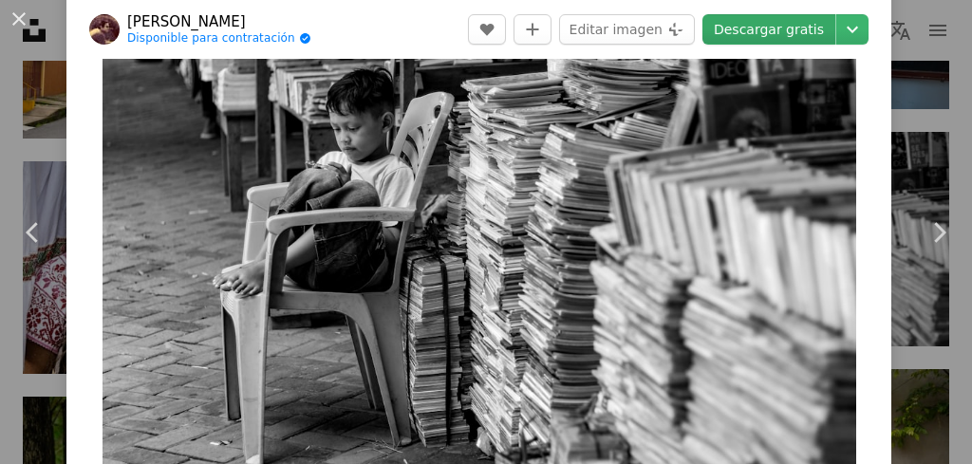
click at [796, 21] on link "Descargar gratis" at bounding box center [768, 29] width 133 height 30
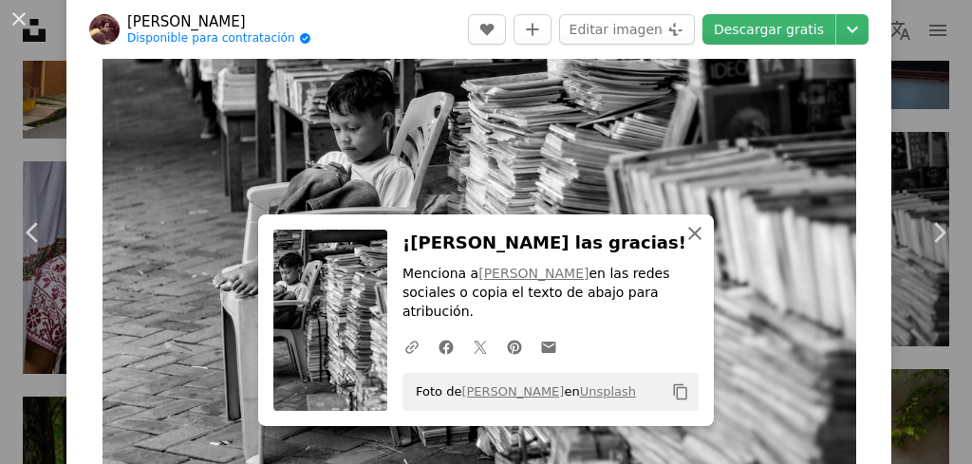
drag, startPoint x: 688, startPoint y: 249, endPoint x: 147, endPoint y: 408, distance: 564.0
click at [688, 249] on div "An X shape Cerrar ¡[PERSON_NAME] las gracias! Menciona a [PERSON_NAME] en las r…" at bounding box center [486, 321] width 456 height 212
click at [693, 245] on icon "An X shape" at bounding box center [694, 233] width 23 height 23
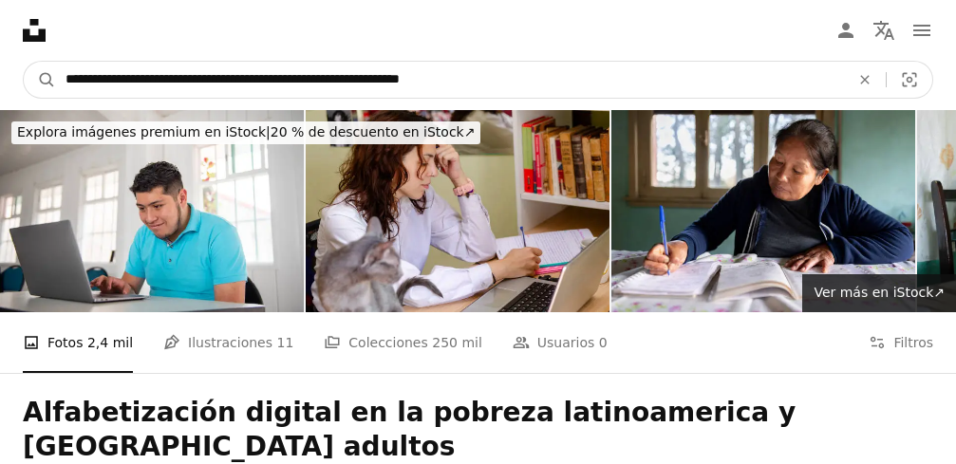
click at [208, 81] on input "**********" at bounding box center [450, 80] width 788 height 36
type input "**********"
click at [24, 62] on button "A magnifying glass" at bounding box center [40, 80] width 32 height 36
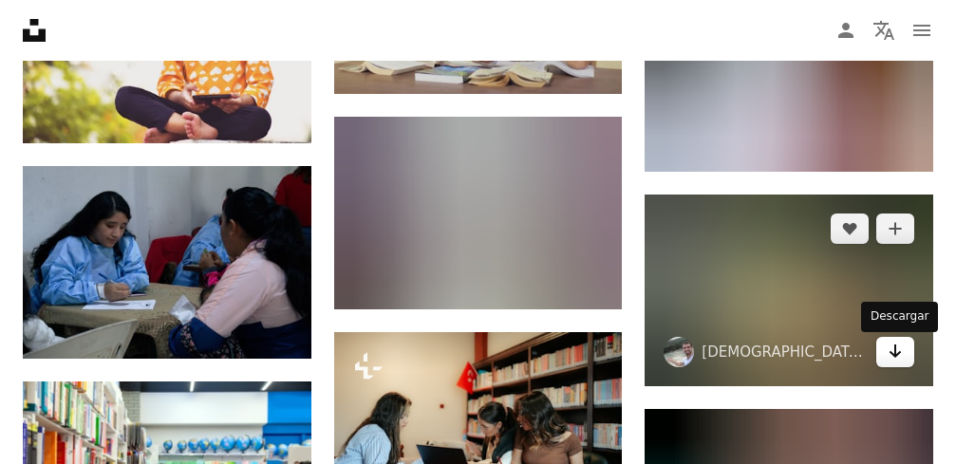
scroll to position [5600, 0]
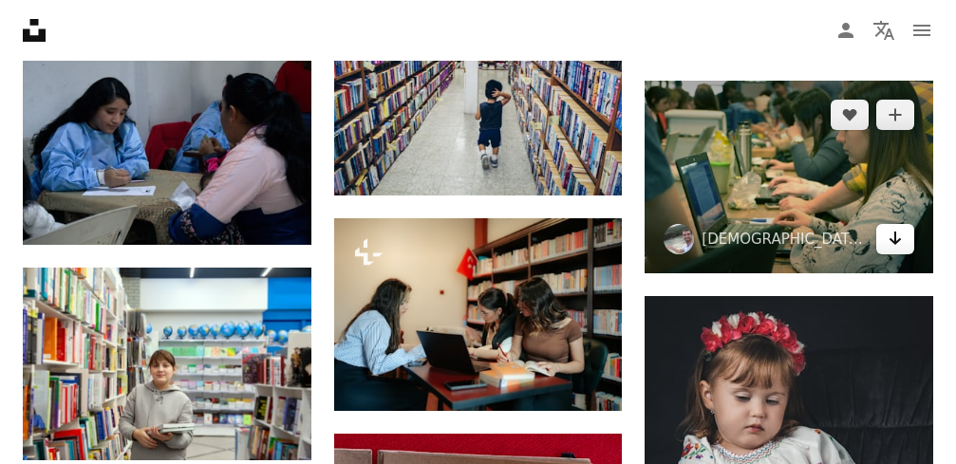
click at [902, 240] on icon "Arrow pointing down" at bounding box center [894, 238] width 15 height 23
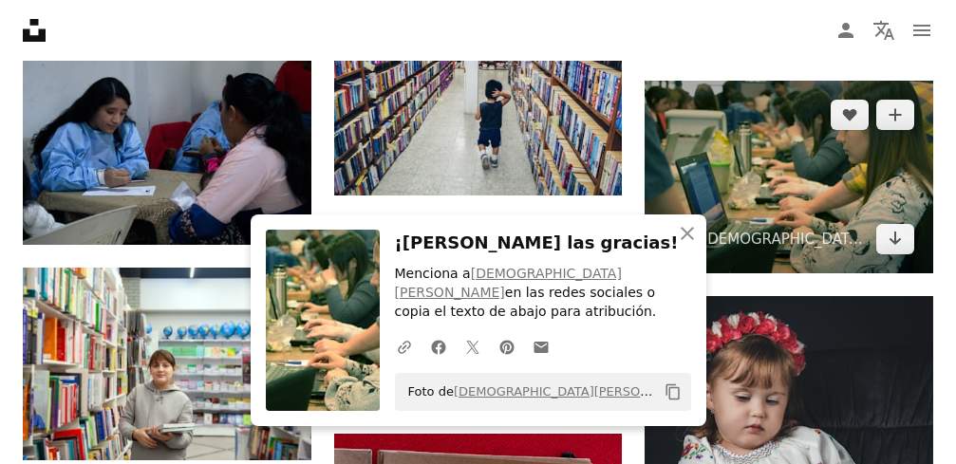
scroll to position [5790, 0]
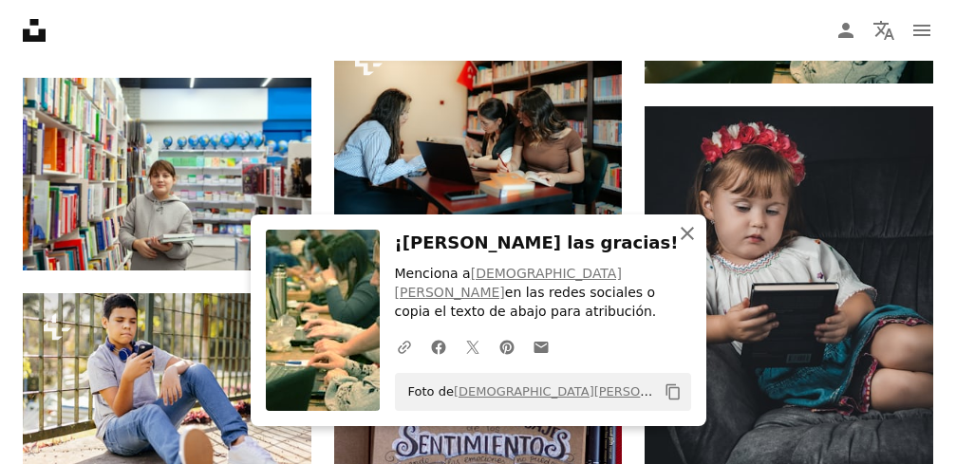
click at [688, 245] on icon "An X shape" at bounding box center [687, 233] width 23 height 23
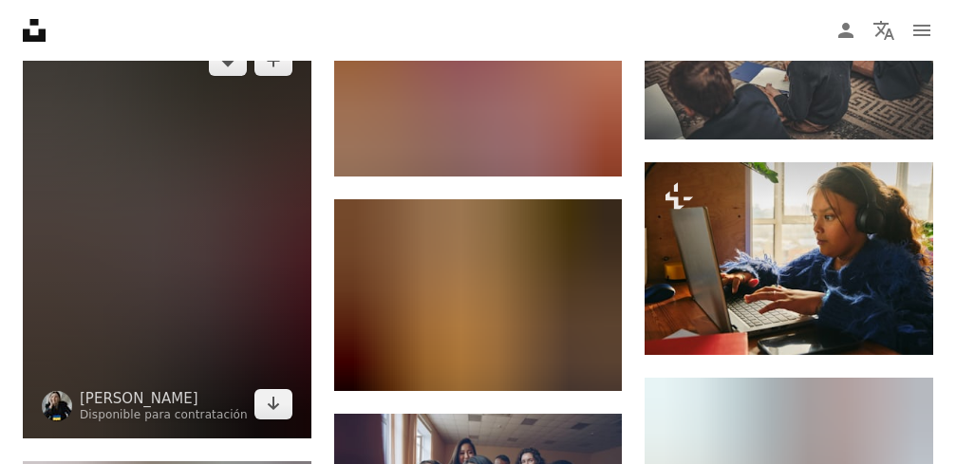
scroll to position [8353, 0]
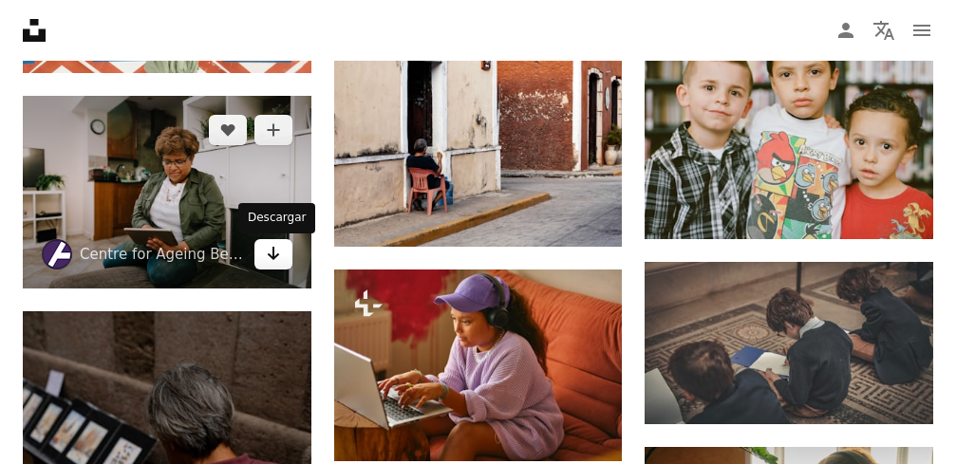
click at [280, 257] on icon "Arrow pointing down" at bounding box center [273, 253] width 15 height 23
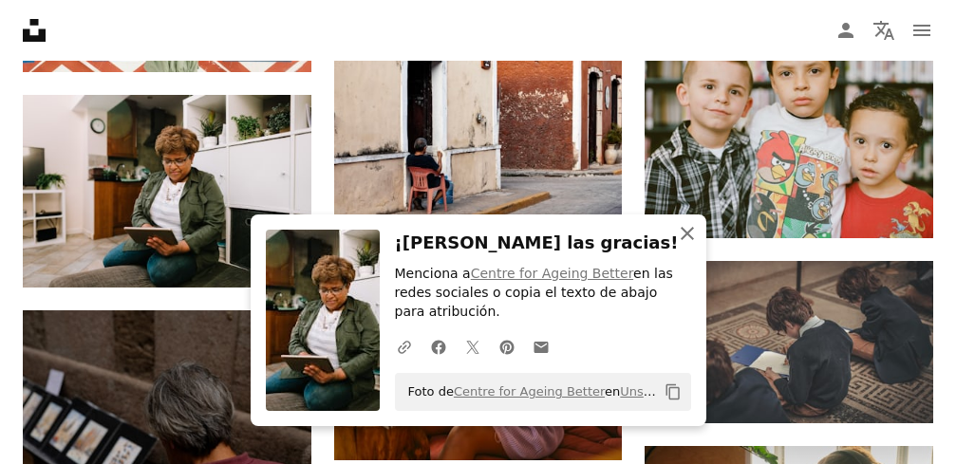
scroll to position [8448, 0]
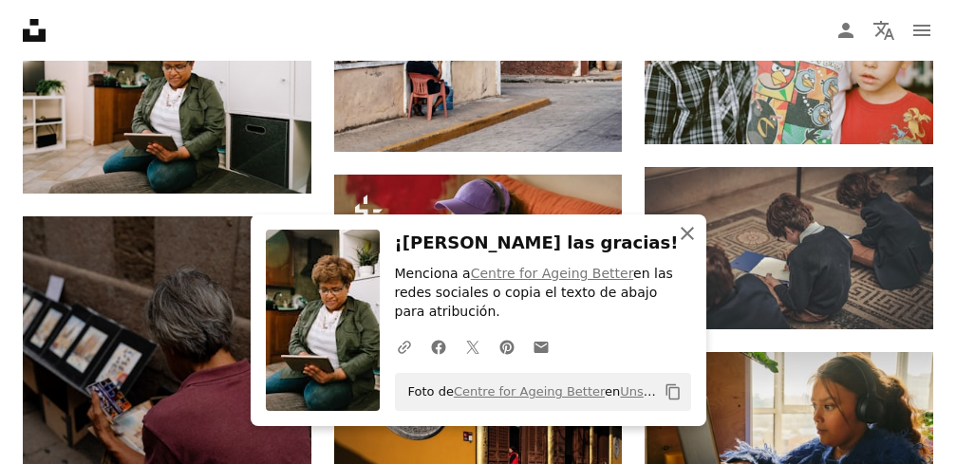
click at [690, 243] on icon "An X shape" at bounding box center [687, 233] width 23 height 23
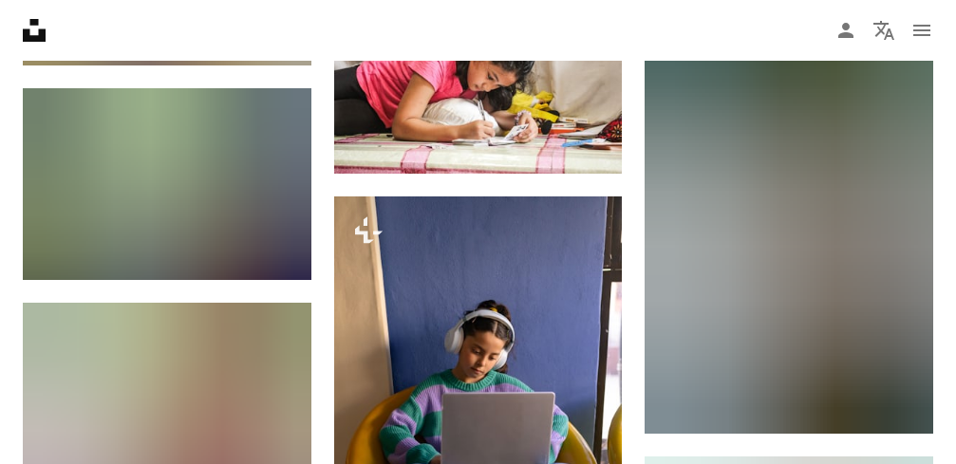
scroll to position [0, 0]
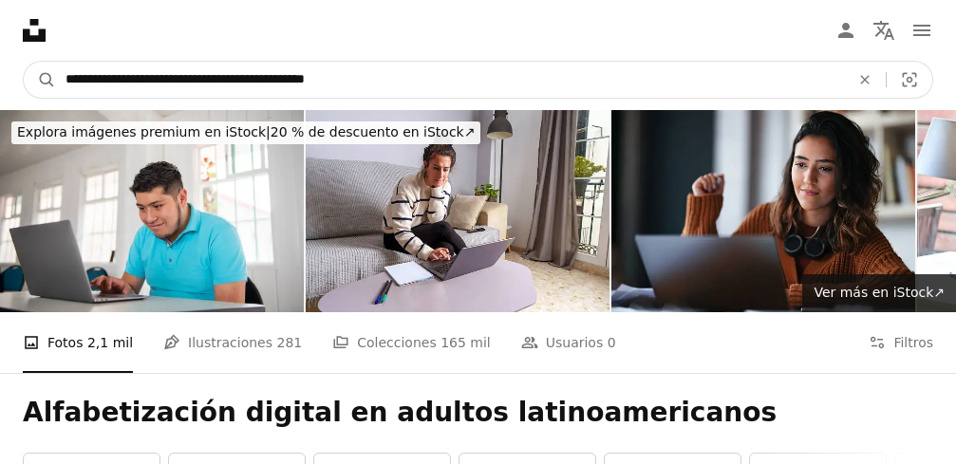
click at [259, 84] on input "**********" at bounding box center [450, 80] width 788 height 36
type input "**********"
click at [24, 62] on button "A magnifying glass" at bounding box center [40, 80] width 32 height 36
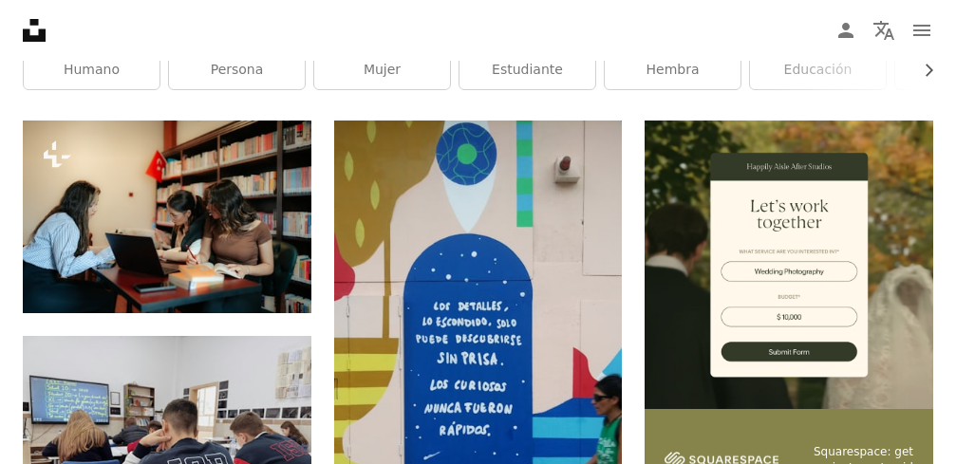
scroll to position [475, 0]
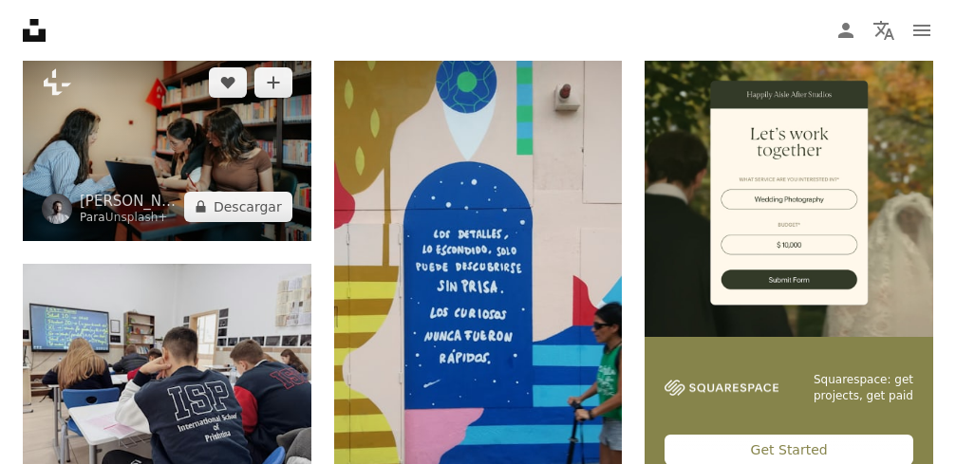
click at [108, 172] on img at bounding box center [167, 144] width 289 height 193
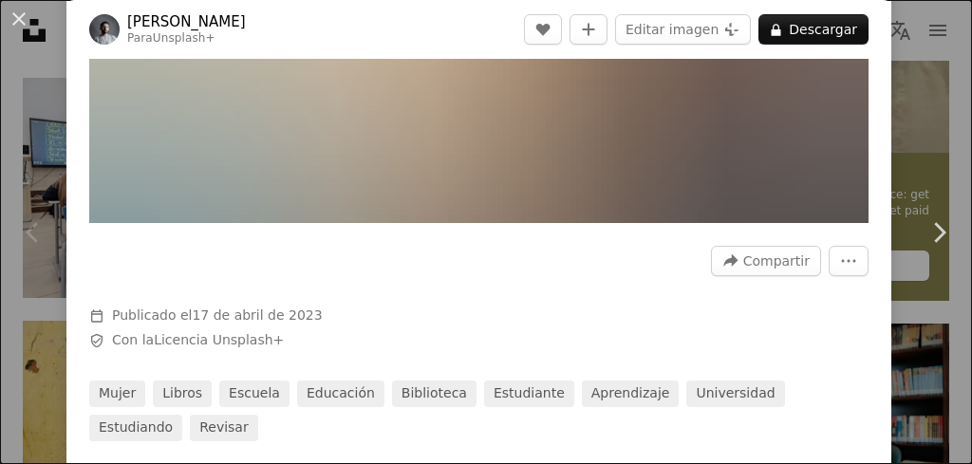
scroll to position [285, 0]
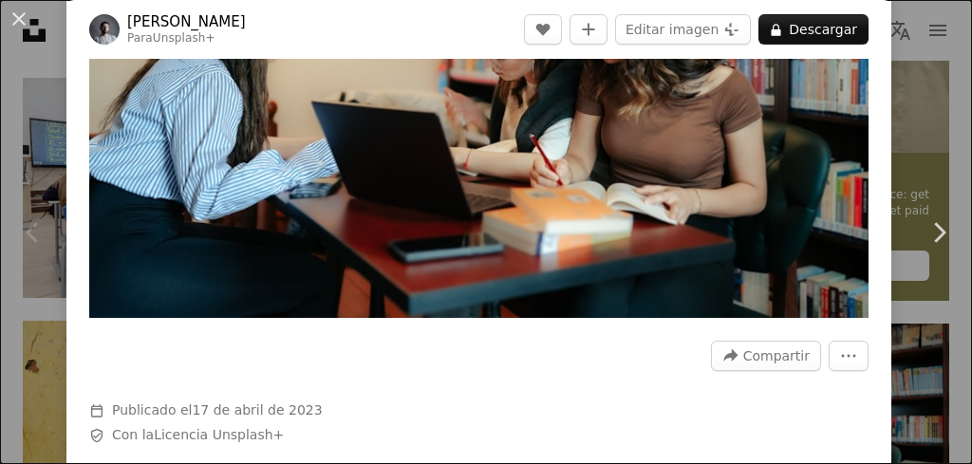
click at [40, 210] on div "Chevron left" at bounding box center [33, 232] width 66 height 182
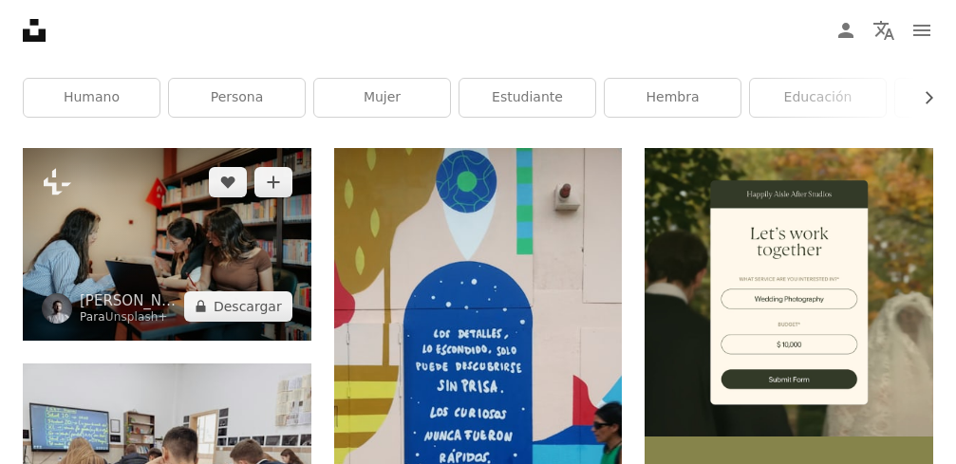
scroll to position [664, 0]
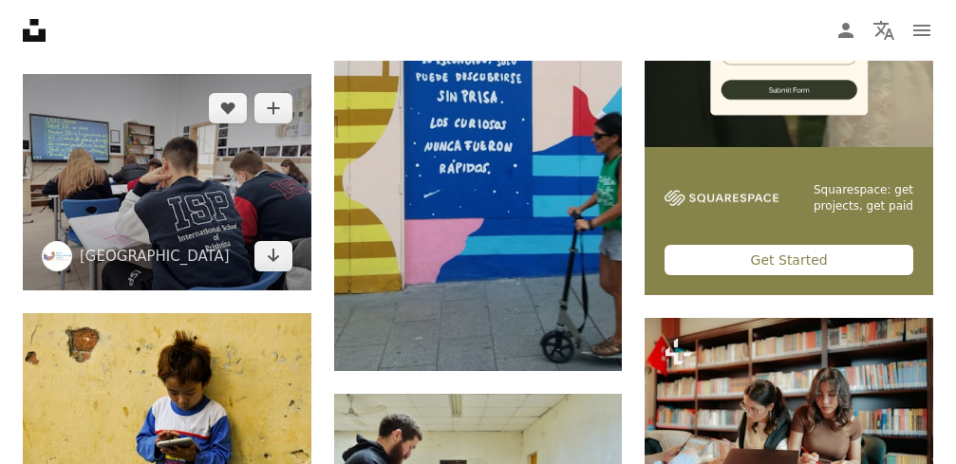
click at [169, 216] on img at bounding box center [167, 182] width 289 height 216
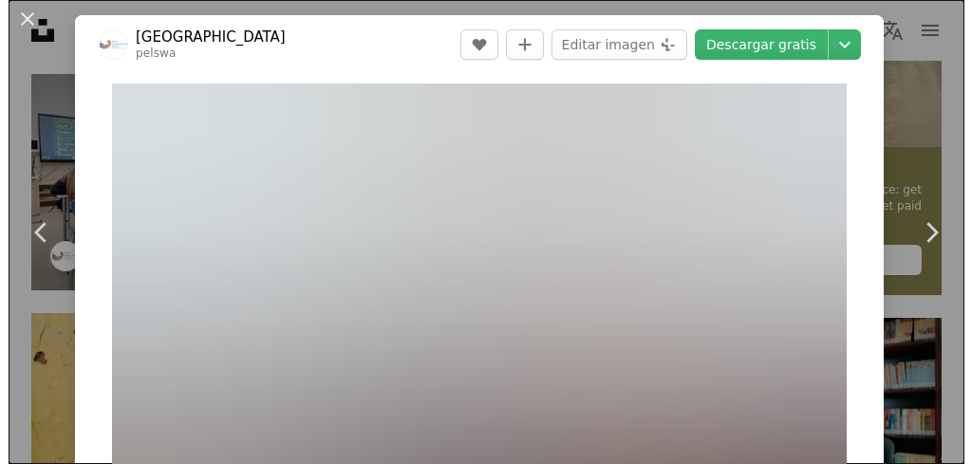
scroll to position [854, 0]
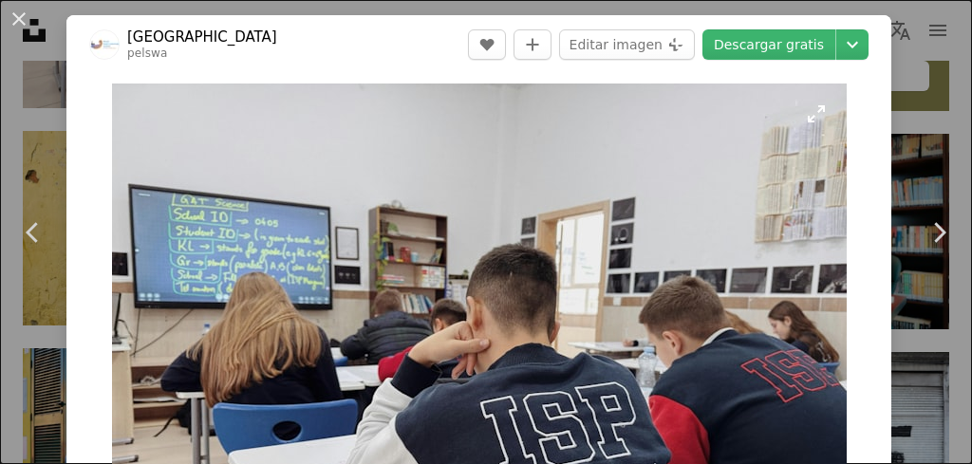
click at [308, 266] on img "Ampliar en esta imagen" at bounding box center [479, 359] width 735 height 551
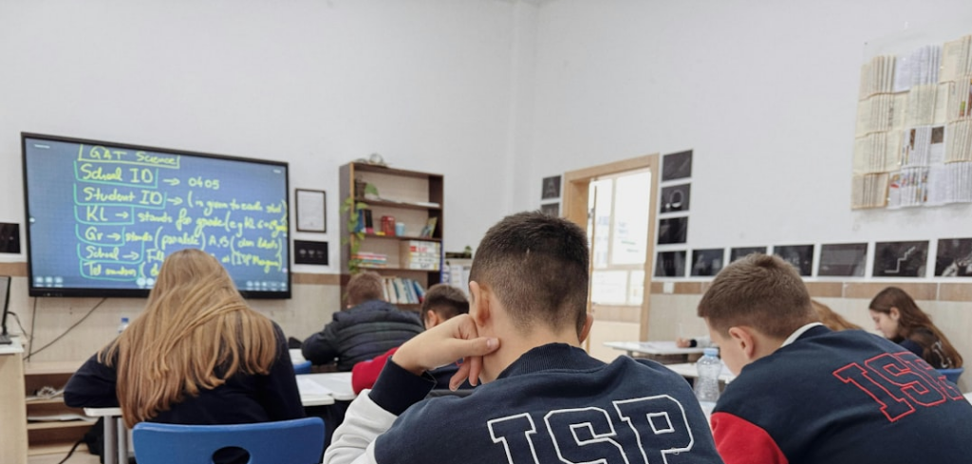
scroll to position [127, 0]
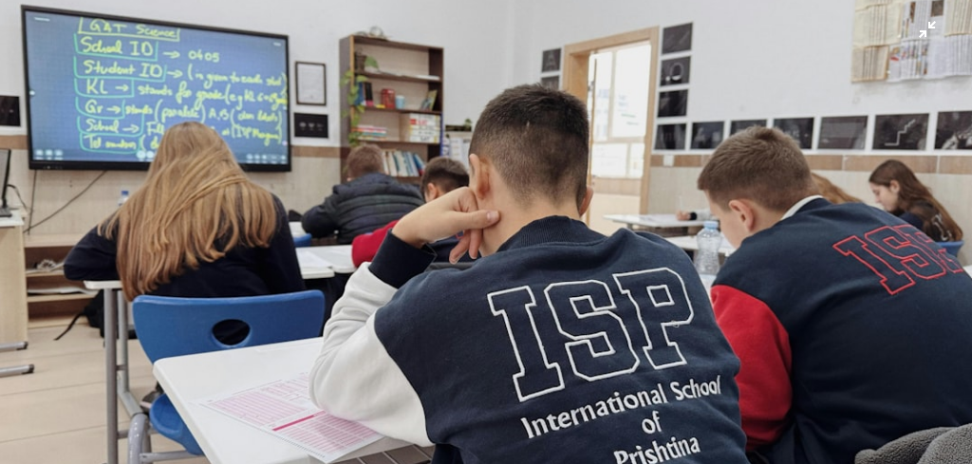
click at [611, 199] on img "Reducir el zoom en esta imagen" at bounding box center [486, 237] width 974 height 731
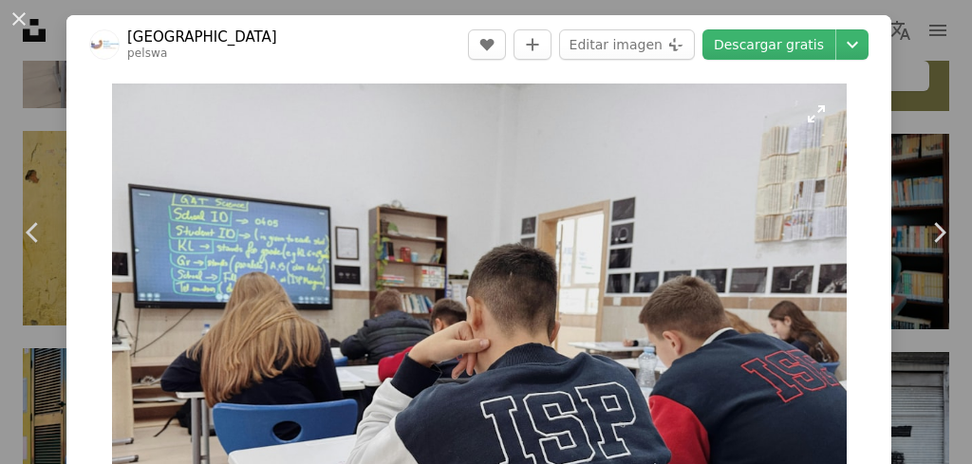
scroll to position [84, 0]
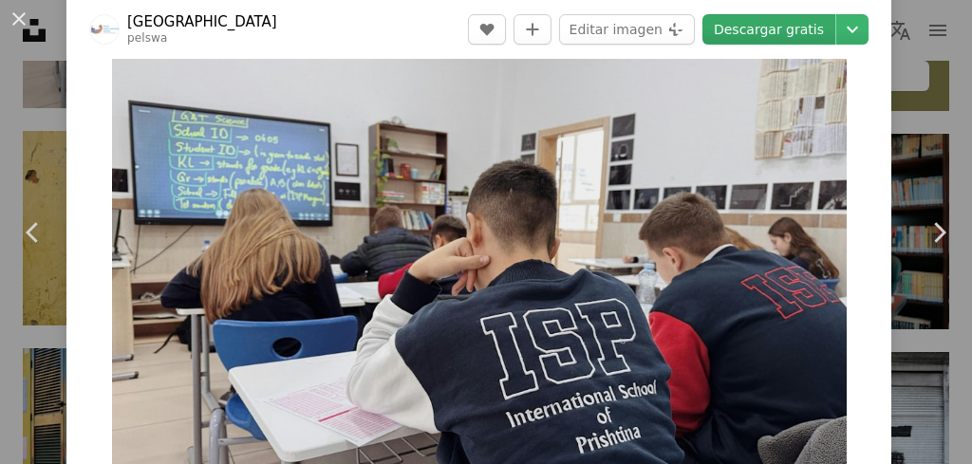
click at [765, 31] on link "Descargar gratis" at bounding box center [768, 29] width 133 height 30
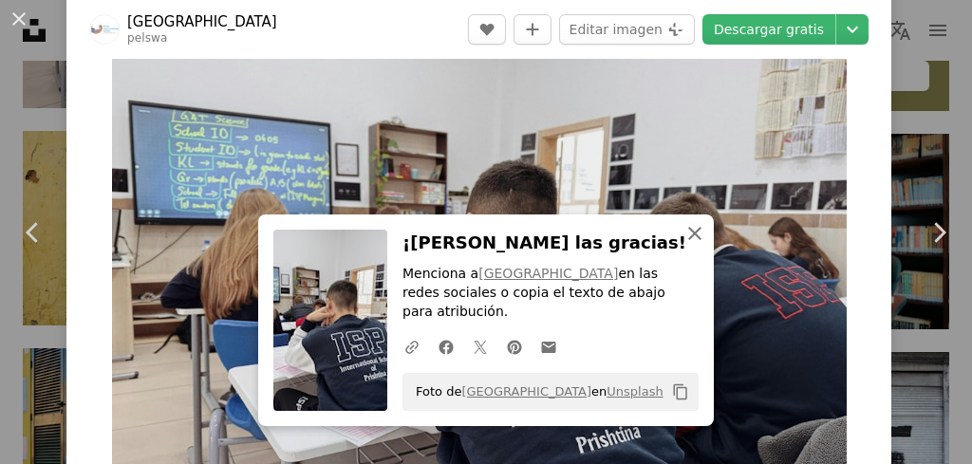
click at [687, 229] on icon "An X shape" at bounding box center [694, 233] width 23 height 23
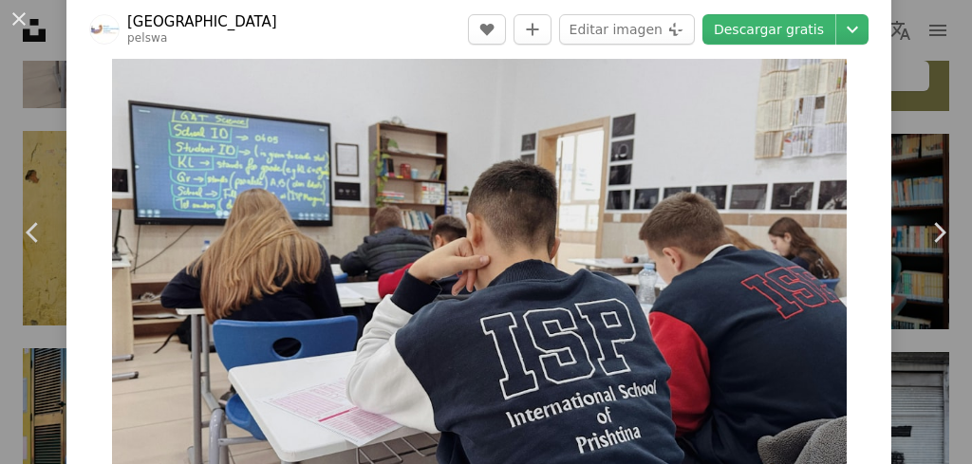
scroll to position [178, 0]
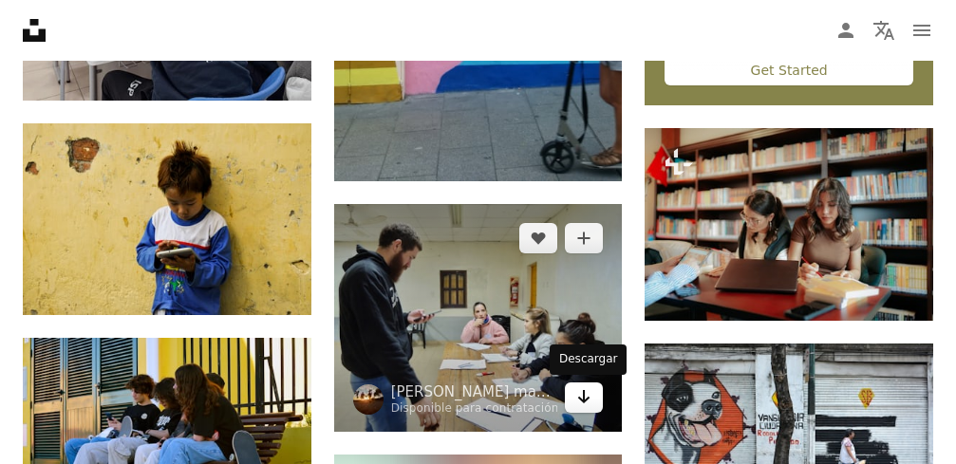
scroll to position [949, 0]
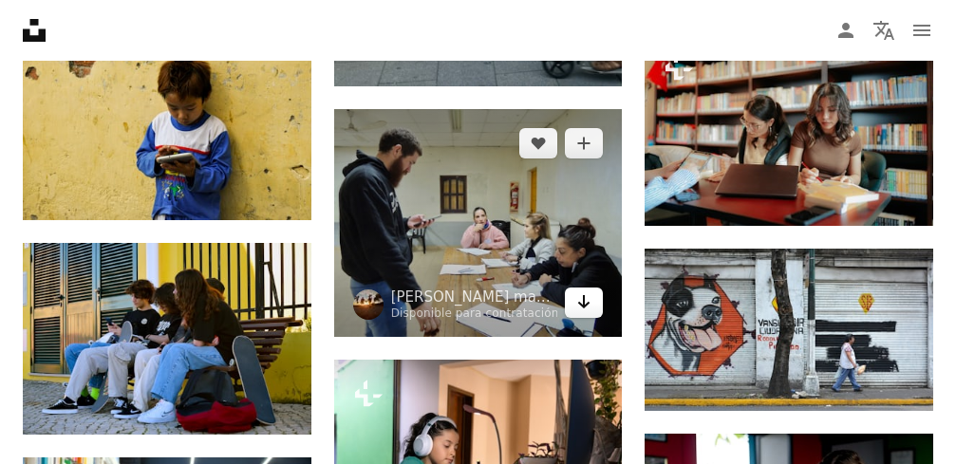
click at [592, 303] on link "Arrow pointing down" at bounding box center [584, 303] width 38 height 30
